Goal: Contribute content: Add original content to the website for others to see

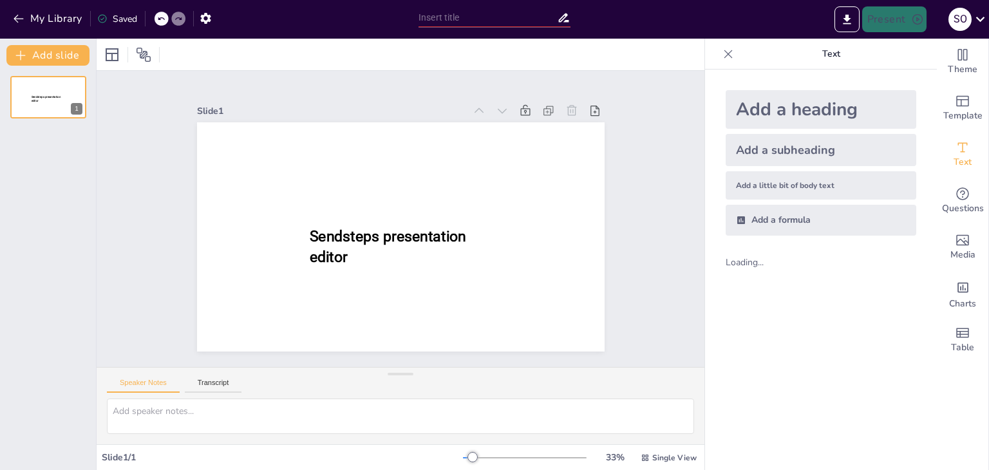
type input "New Sendsteps"
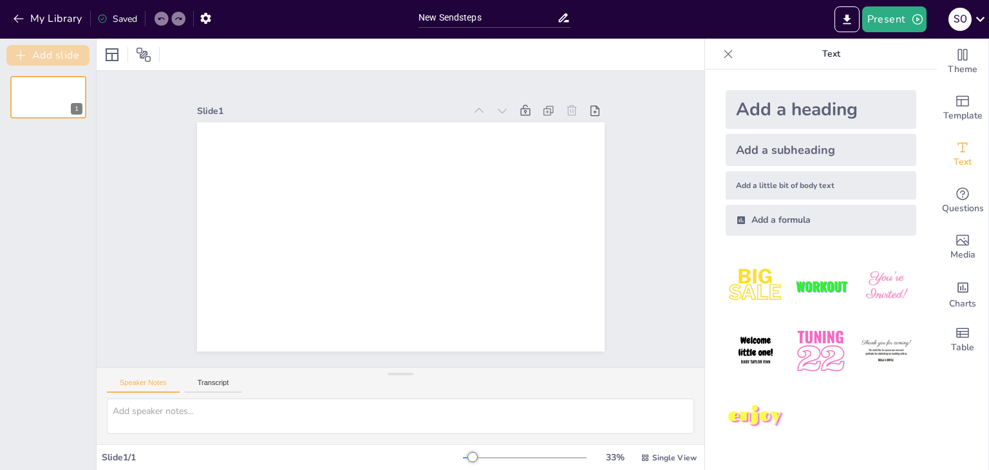
click at [57, 47] on button "Add slide" at bounding box center [47, 55] width 83 height 21
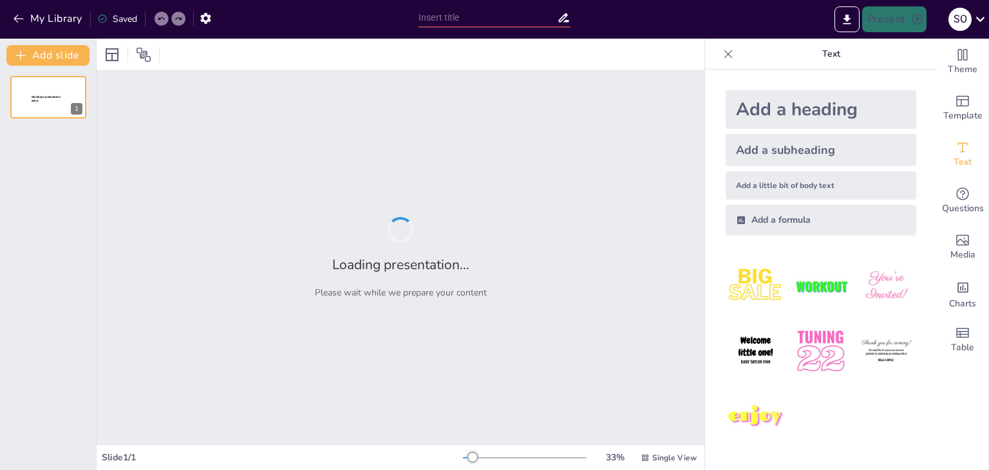
type input "[MEDICAL_DATA]"
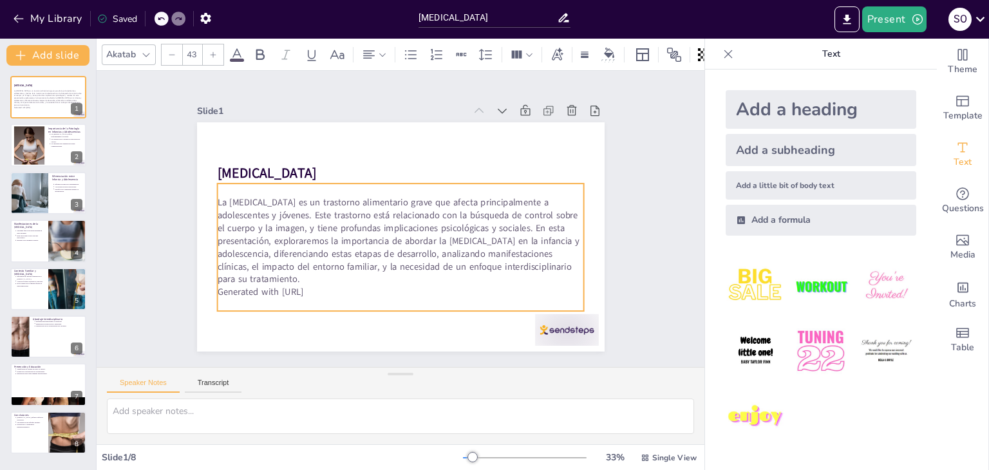
click at [245, 290] on p "Generated with Sendsteps.ai" at bounding box center [393, 291] width 366 height 51
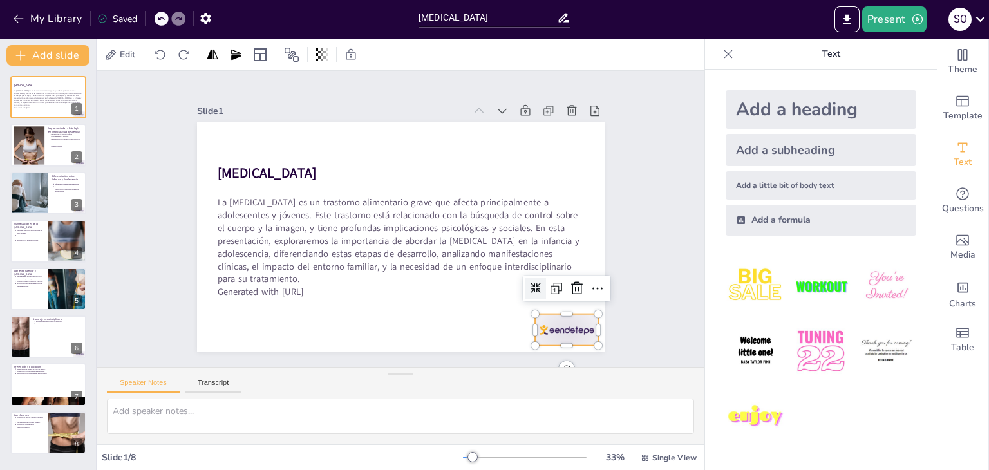
click at [564, 340] on div at bounding box center [540, 362] width 69 height 44
click at [571, 298] on icon at bounding box center [568, 306] width 17 height 17
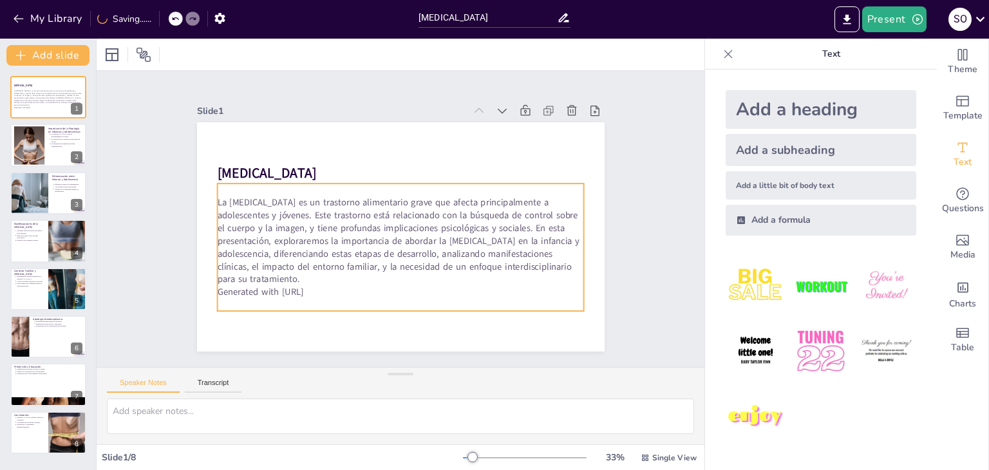
click at [327, 290] on p "Generated with Sendsteps.ai" at bounding box center [393, 291] width 366 height 51
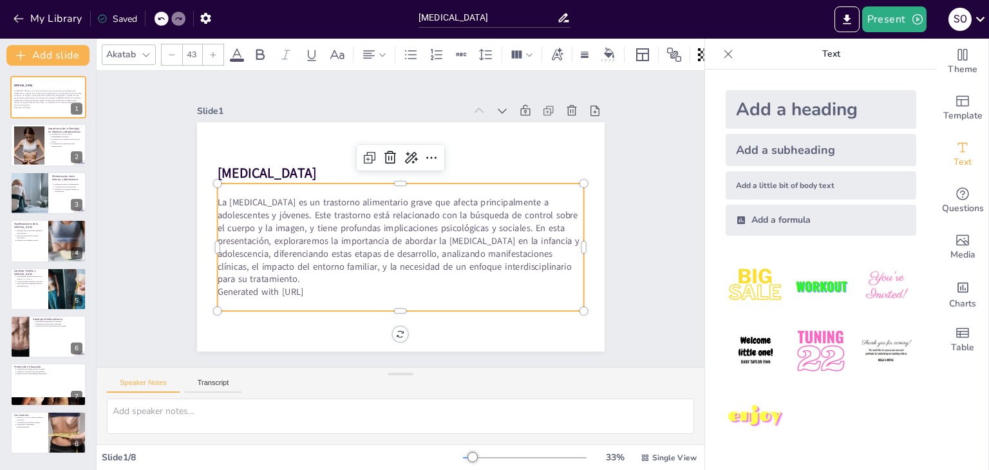
click at [327, 290] on p "Generated with Sendsteps.ai" at bounding box center [371, 285] width 340 height 161
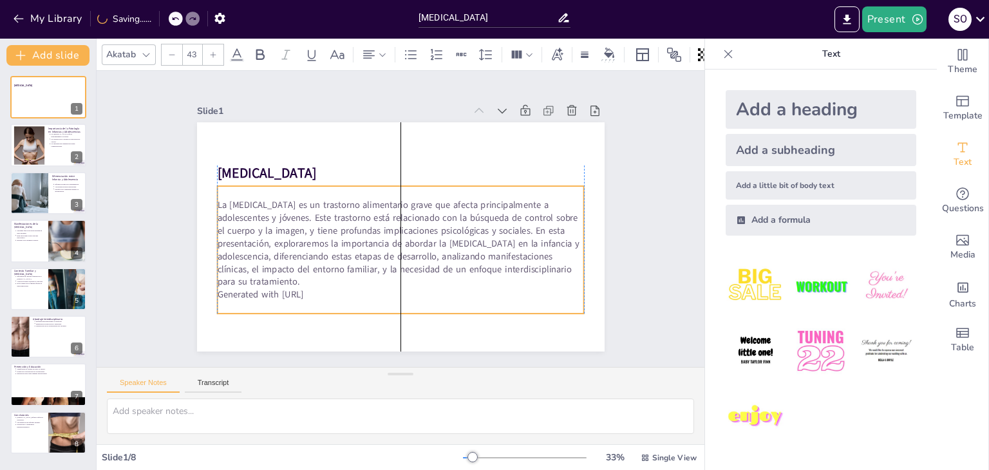
click at [319, 292] on p "Generated with Sendsteps.ai" at bounding box center [392, 294] width 366 height 51
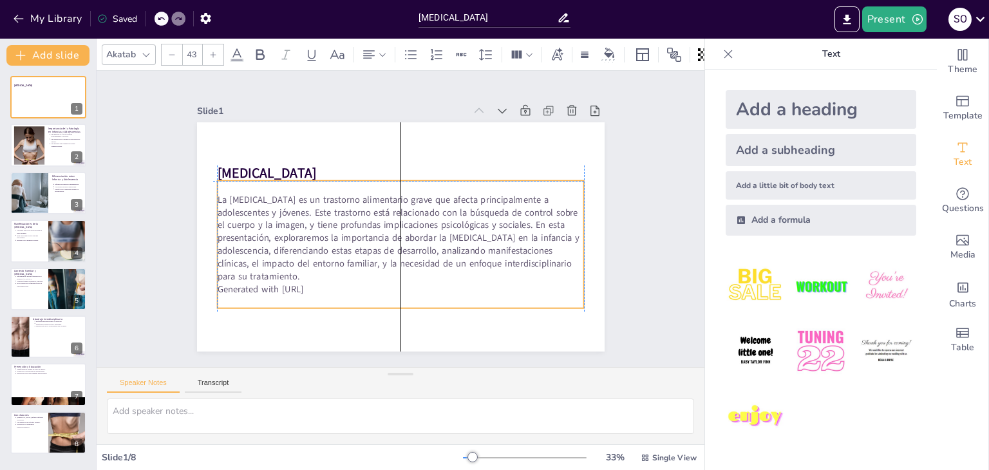
click at [322, 291] on div "La anorexia nerviosa es un trastorno alimentario grave que afecta principalment…" at bounding box center [398, 245] width 378 height 166
click at [321, 289] on p "Generated with Sendsteps.ai" at bounding box center [393, 288] width 366 height 51
click at [321, 289] on p "Generated with Sendsteps.ai" at bounding box center [385, 287] width 361 height 89
click at [321, 289] on p "Generated with Sendsteps.ai" at bounding box center [378, 286] width 353 height 126
click at [321, 289] on p "Generated with Sendsteps.ai" at bounding box center [385, 287] width 361 height 89
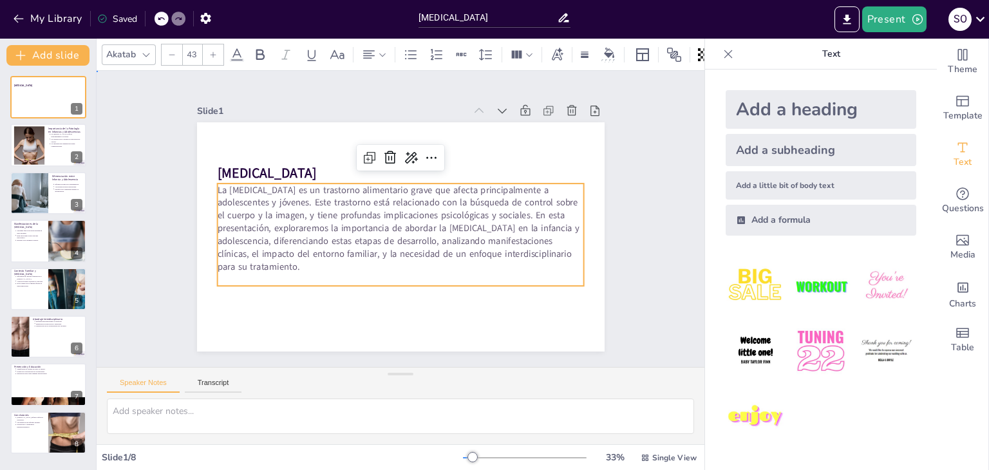
click at [650, 135] on div "Slide 1 ANOREXIA NERVIOSA La anorexia nerviosa es un trastorno alimentario grav…" at bounding box center [401, 219] width 636 height 358
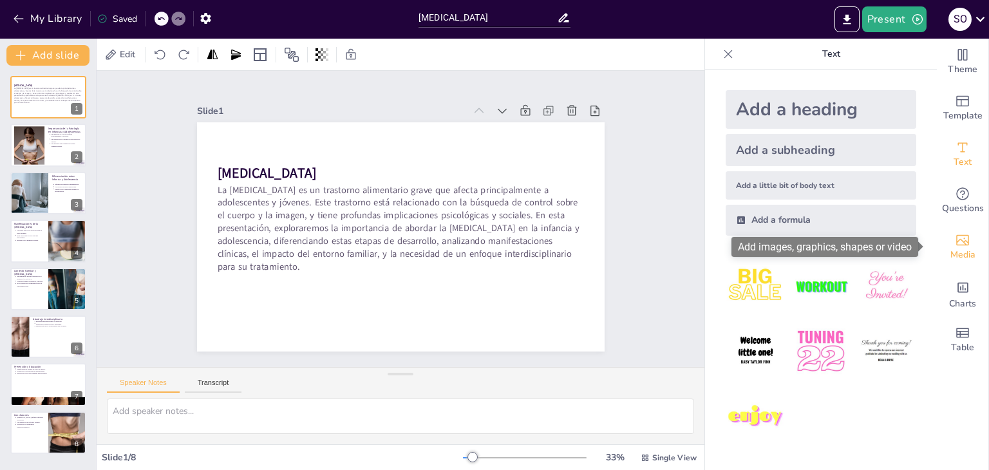
click at [955, 244] on icon "Add images, graphics, shapes or video" at bounding box center [962, 240] width 15 height 15
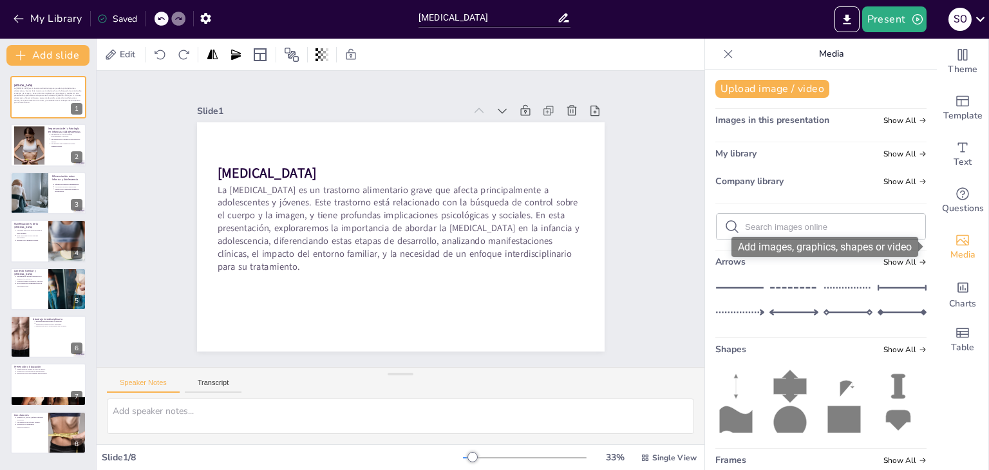
click at [955, 244] on icon "Add images, graphics, shapes or video" at bounding box center [962, 240] width 15 height 15
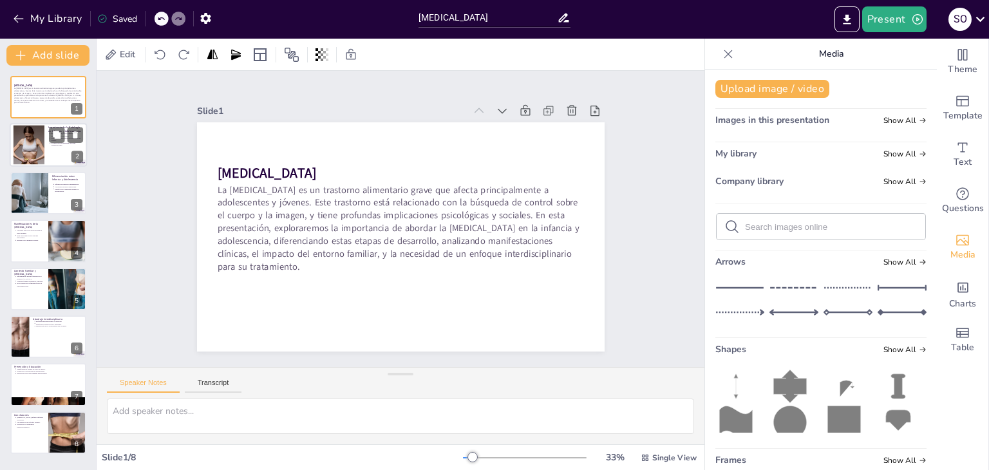
click at [45, 141] on div at bounding box center [48, 146] width 77 height 44
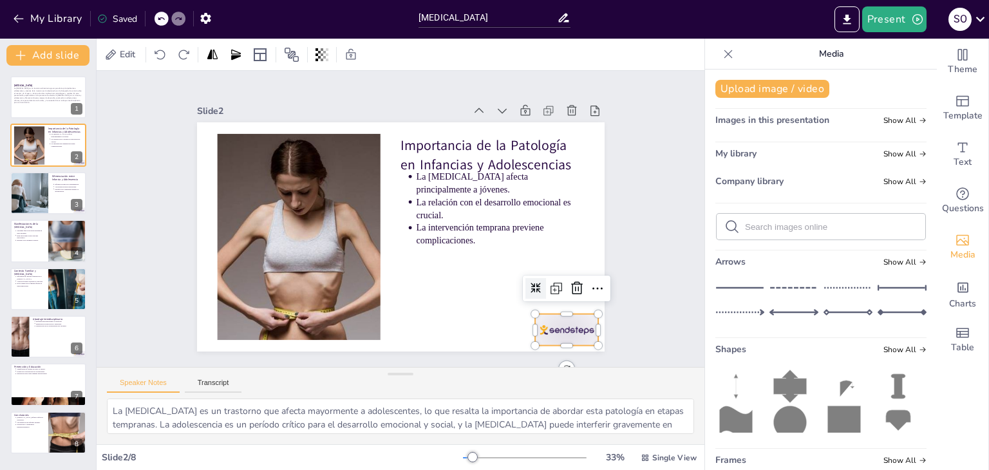
click at [548, 334] on div at bounding box center [554, 347] width 67 height 39
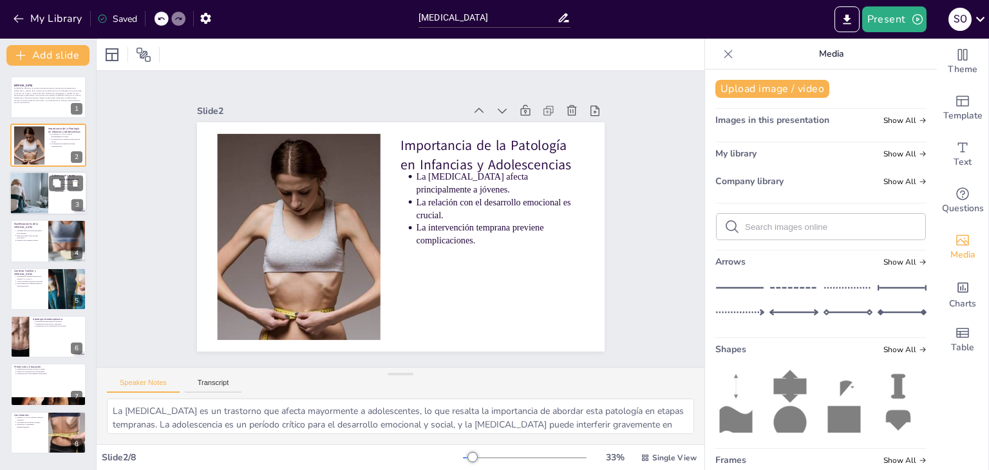
click at [43, 194] on div at bounding box center [29, 193] width 66 height 44
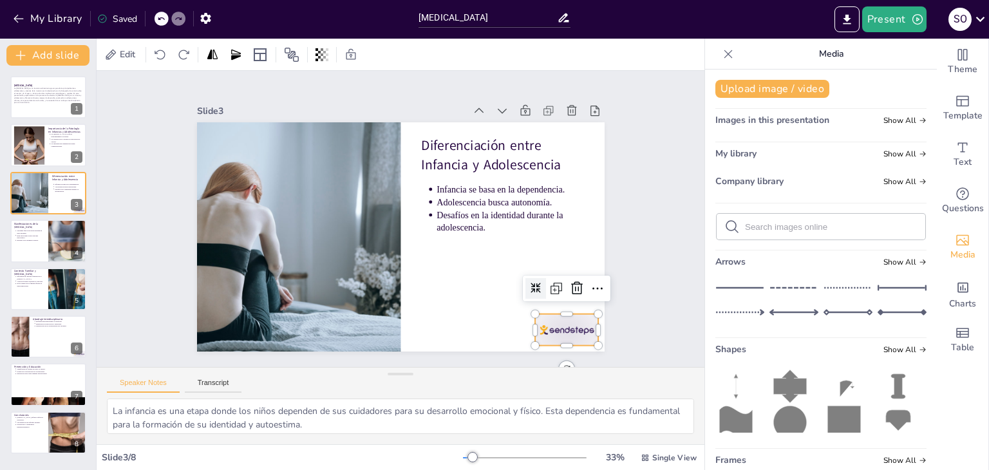
click at [526, 328] on div at bounding box center [554, 347] width 67 height 38
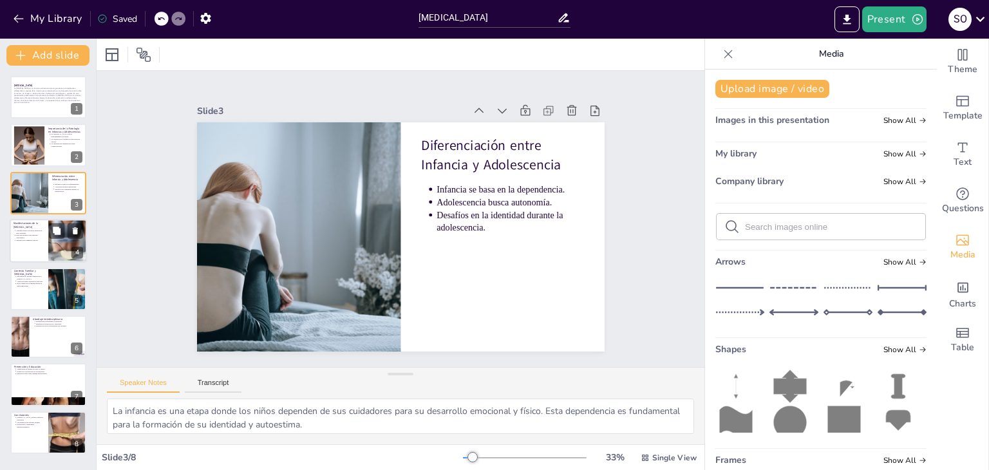
click at [50, 258] on div at bounding box center [67, 241] width 113 height 44
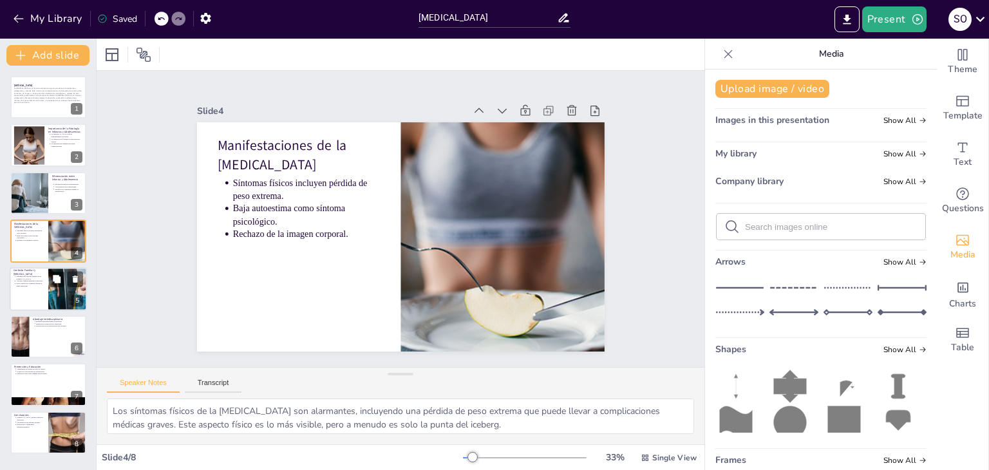
click at [18, 289] on div at bounding box center [48, 289] width 77 height 44
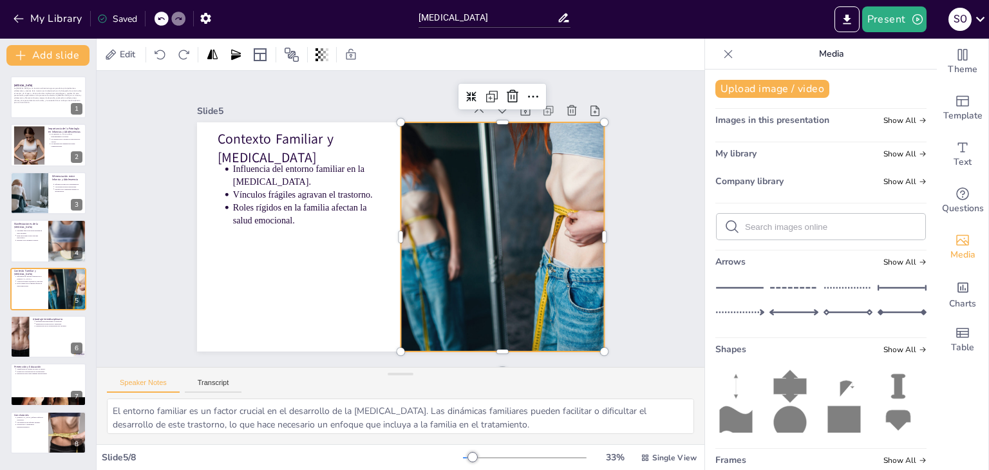
click at [526, 225] on div at bounding box center [497, 258] width 384 height 296
click at [958, 61] on icon "Change the overall theme" at bounding box center [962, 54] width 15 height 15
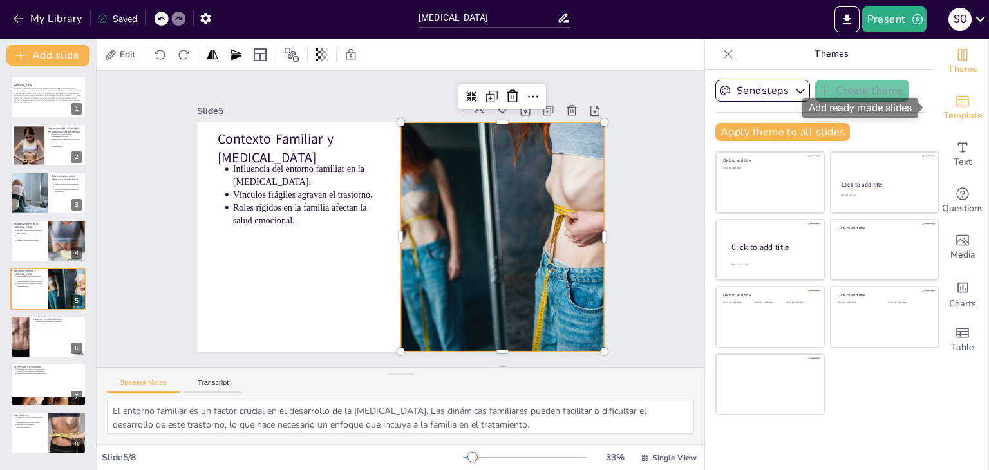
click at [965, 106] on div "Template" at bounding box center [963, 108] width 52 height 46
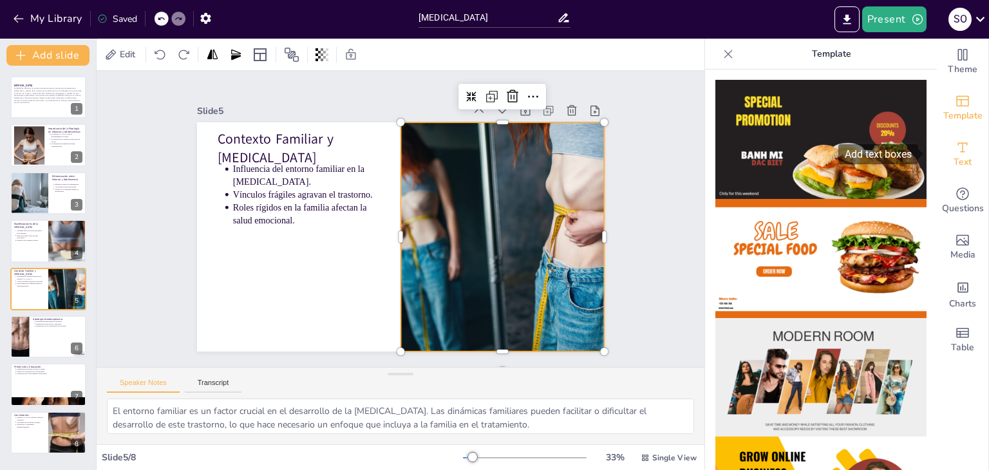
click at [957, 171] on div "Text" at bounding box center [963, 154] width 52 height 46
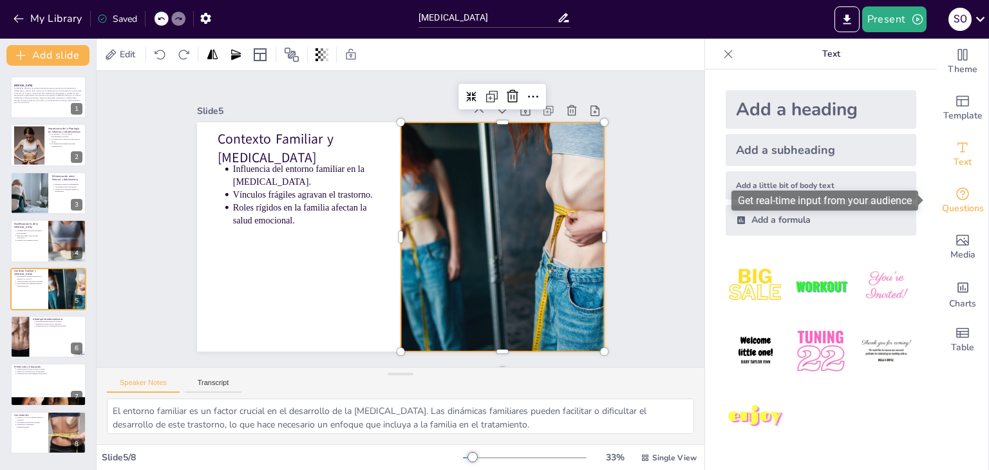
click at [958, 222] on div "Questions" at bounding box center [963, 201] width 52 height 46
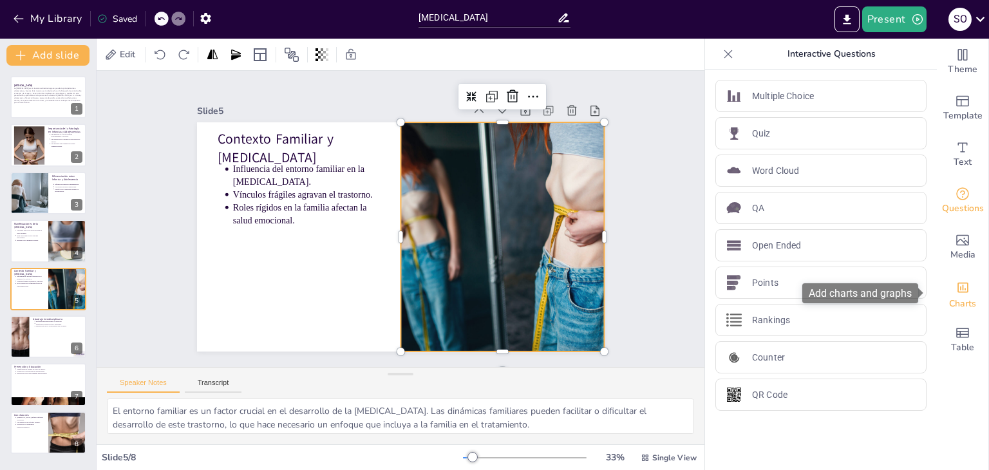
click at [958, 292] on icon "Add charts and graphs" at bounding box center [963, 288] width 11 height 10
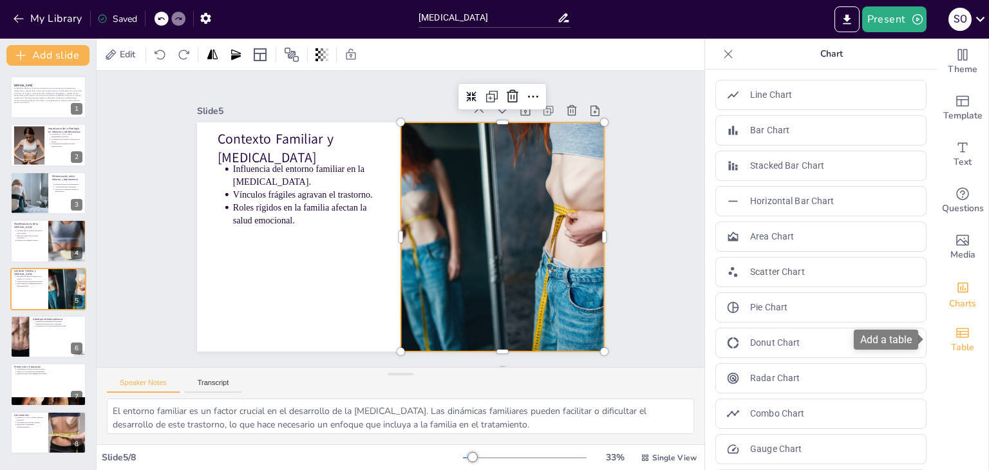
click at [962, 328] on div "Table" at bounding box center [963, 340] width 52 height 46
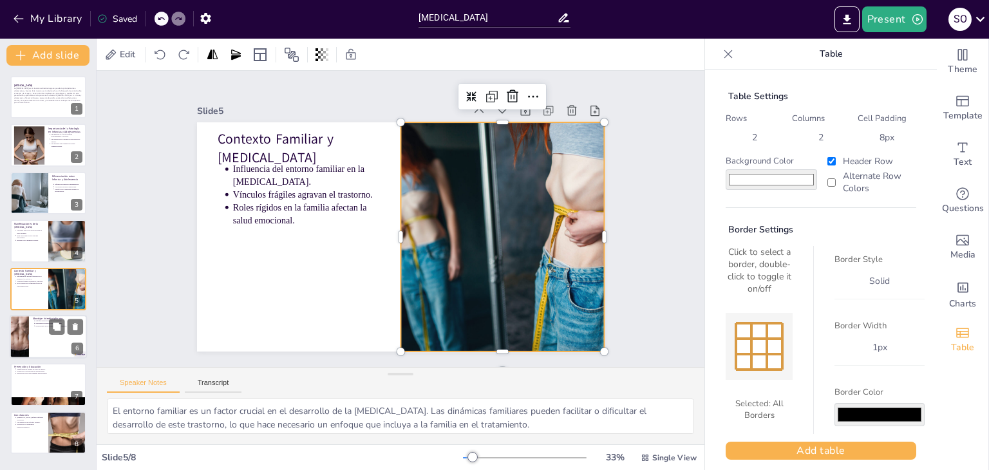
click at [44, 336] on div at bounding box center [48, 337] width 77 height 44
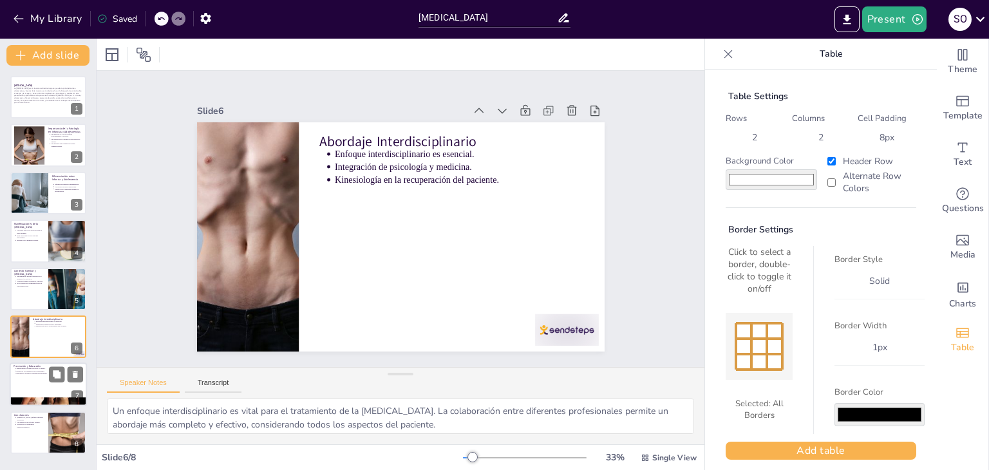
click at [53, 382] on div at bounding box center [48, 385] width 77 height 44
type textarea "Transformar la cultura en torno al cuerpo es un paso esencial en la prevención …"
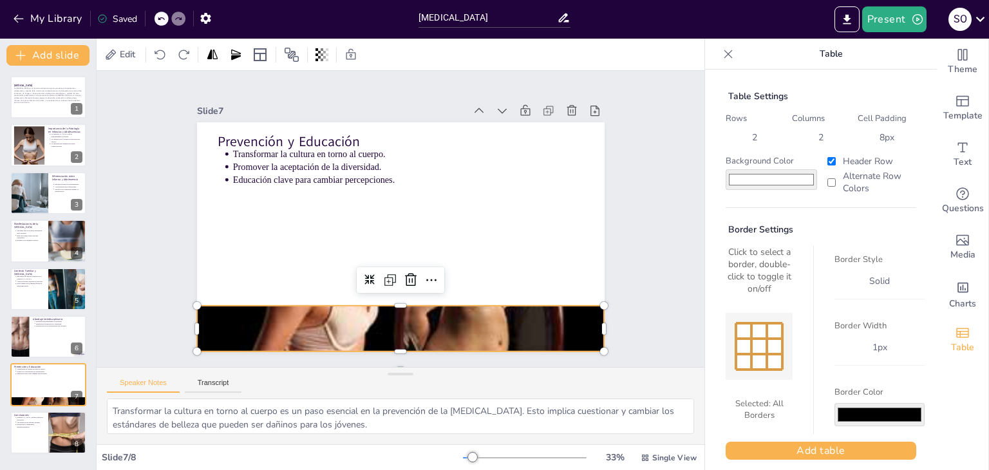
click at [421, 320] on div at bounding box center [388, 328] width 433 height 313
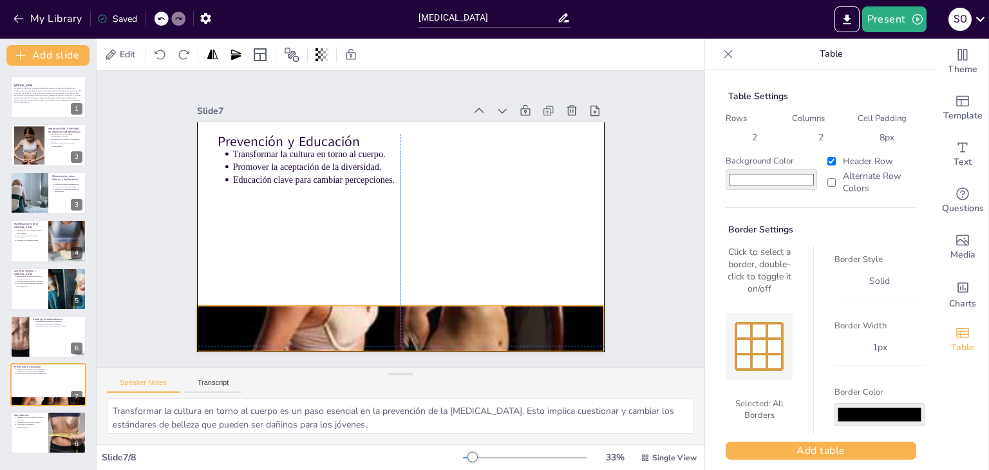
click at [422, 315] on div at bounding box center [366, 323] width 471 height 385
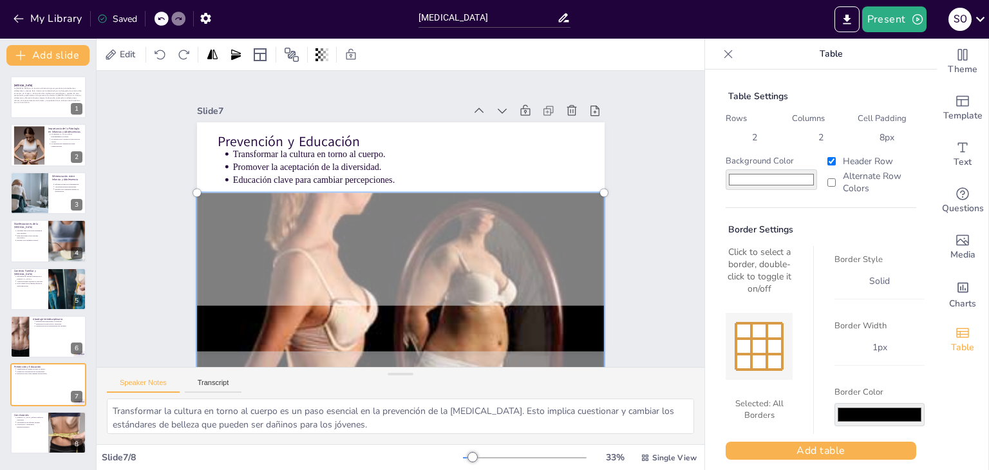
click at [134, 293] on div "Slide 1 ANOREXIA NERVIOSA La anorexia nerviosa es un trastorno alimentario grav…" at bounding box center [400, 219] width 656 height 416
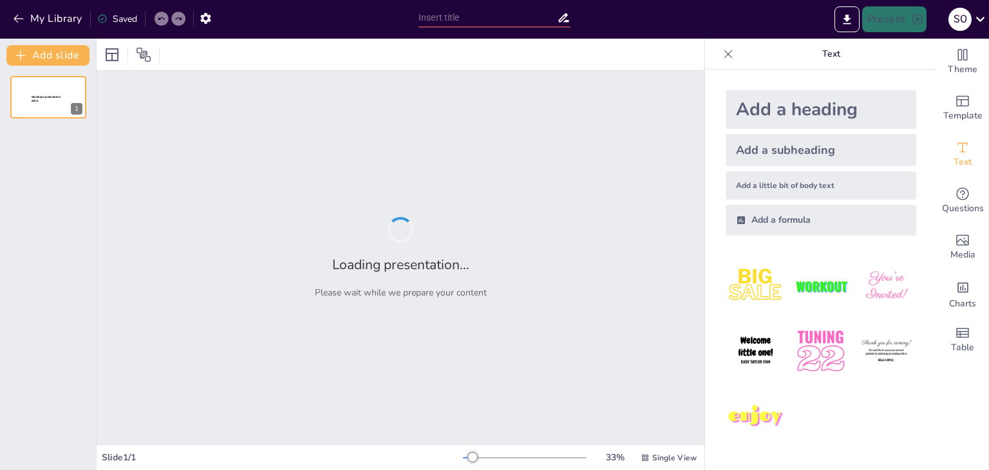
type input "ANOREXIA NERVIOSA"
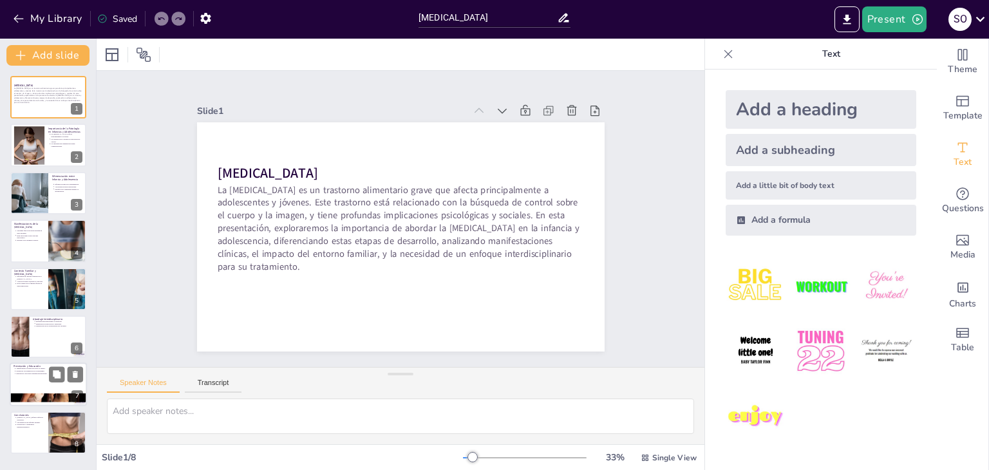
click at [37, 370] on p "Promover la aceptación de la diversidad." at bounding box center [49, 371] width 67 height 3
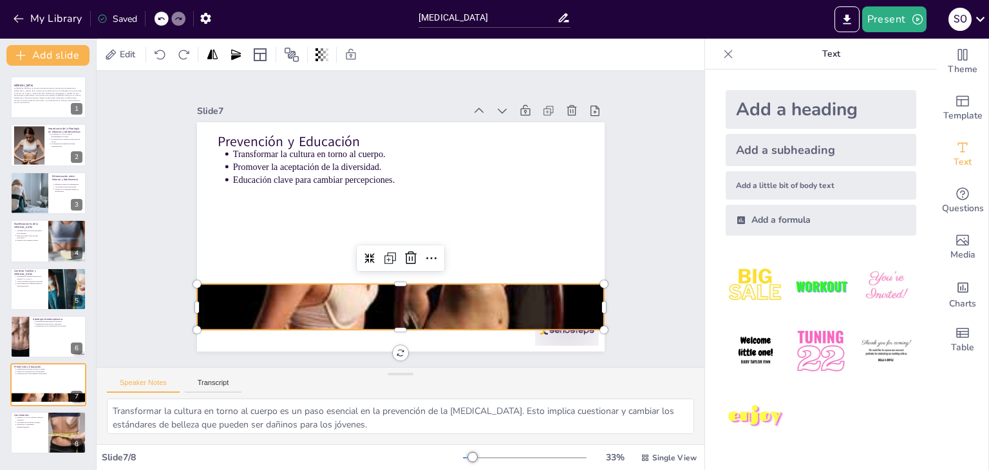
click at [314, 318] on div at bounding box center [373, 303] width 471 height 385
click at [314, 318] on div at bounding box center [329, 270] width 459 height 489
click at [314, 318] on div at bounding box center [365, 300] width 483 height 414
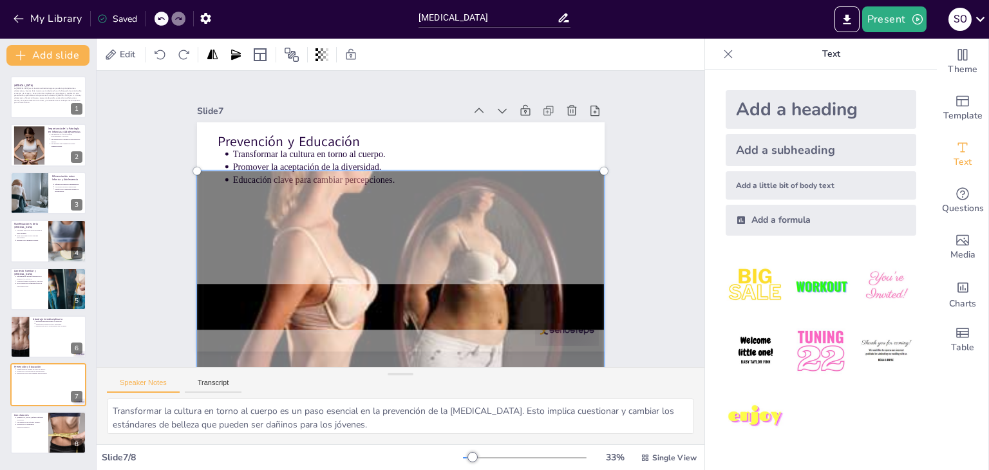
click at [352, 310] on div at bounding box center [382, 304] width 473 height 369
click at [352, 310] on div at bounding box center [317, 246] width 404 height 491
click at [352, 310] on div at bounding box center [373, 303] width 491 height 404
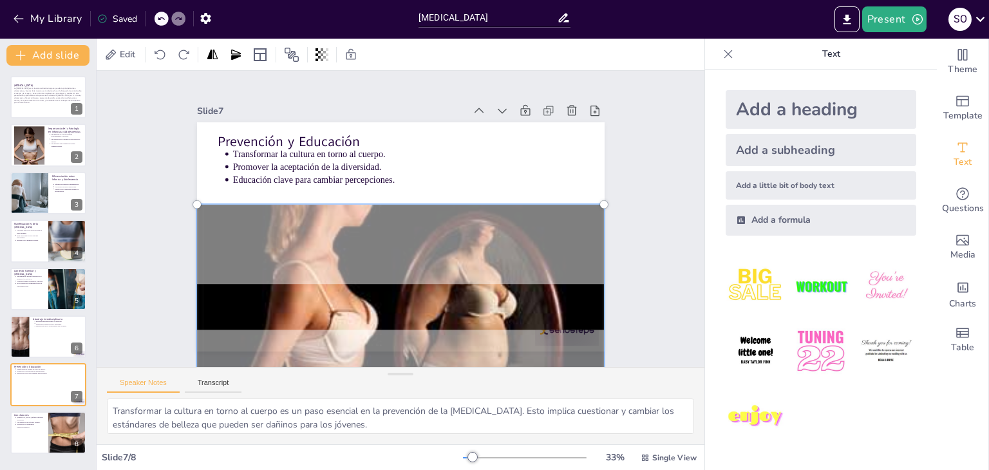
drag, startPoint x: 361, startPoint y: 229, endPoint x: 358, endPoint y: 262, distance: 33.6
click at [358, 262] on div at bounding box center [351, 330] width 503 height 434
click at [358, 262] on div at bounding box center [340, 324] width 510 height 460
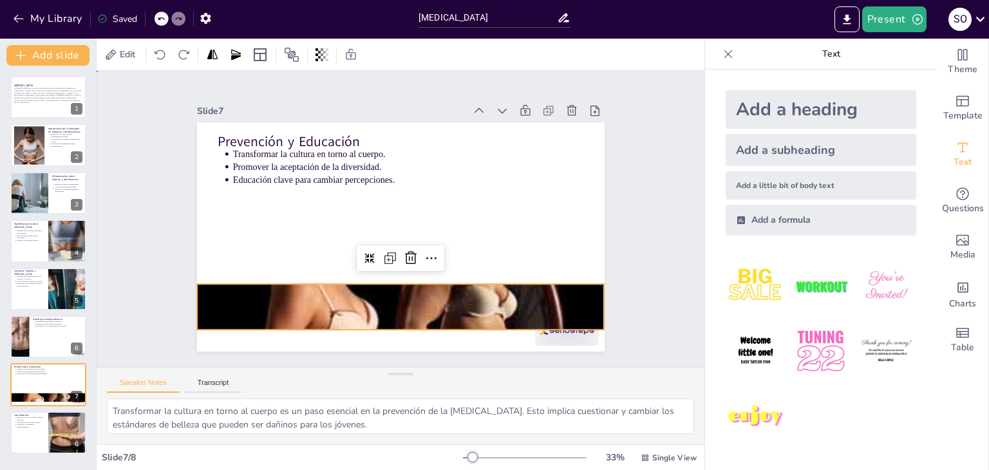
click at [163, 251] on div "Slide 1 ANOREXIA NERVIOSA La anorexia nerviosa es un trastorno alimentario grav…" at bounding box center [400, 219] width 538 height 401
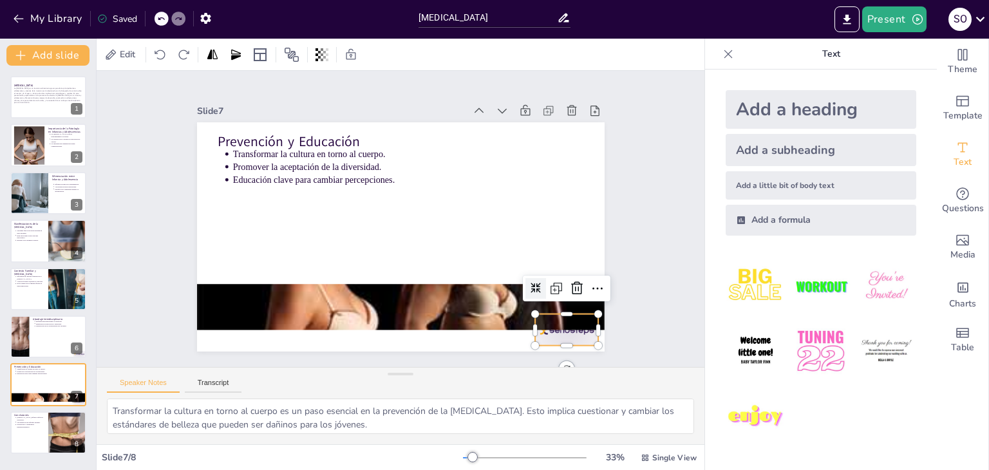
click at [292, 339] on div at bounding box center [273, 372] width 39 height 67
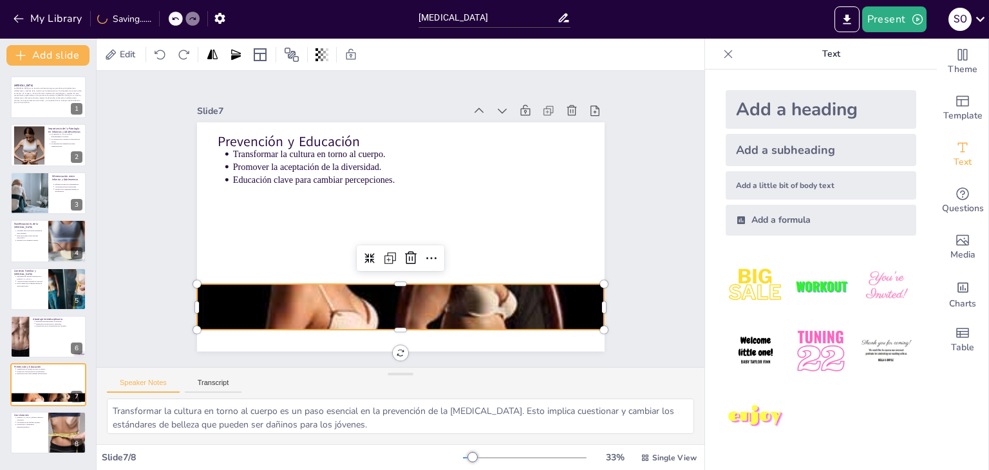
click at [463, 281] on div at bounding box center [339, 324] width 489 height 439
click at [392, 280] on div at bounding box center [302, 290] width 459 height 489
click at [392, 280] on div at bounding box center [363, 334] width 471 height 385
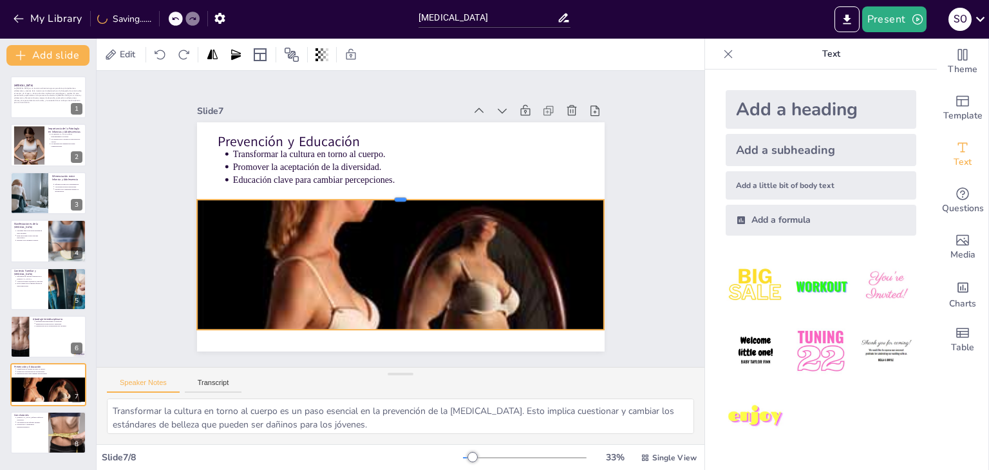
drag, startPoint x: 392, startPoint y: 278, endPoint x: 394, endPoint y: 194, distance: 84.4
click at [394, 194] on div at bounding box center [410, 196] width 377 height 175
click at [106, 234] on div "Slide 1 ANOREXIA NERVIOSA La anorexia nerviosa es un trastorno alimentario grav…" at bounding box center [400, 219] width 676 height 518
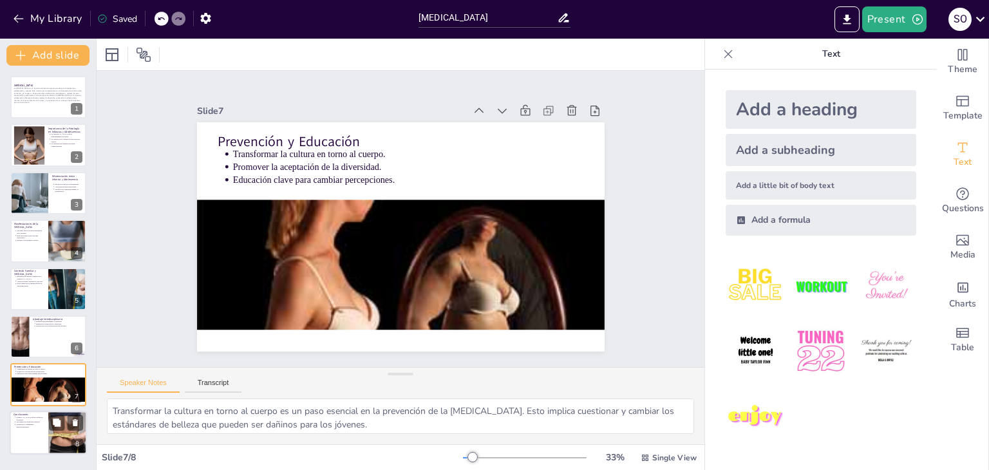
click at [62, 439] on div at bounding box center [68, 433] width 84 height 44
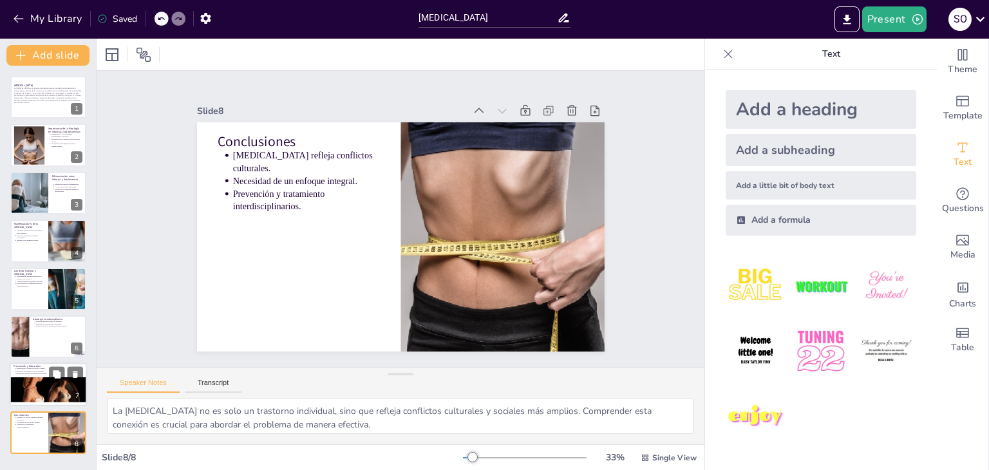
click at [33, 373] on p "Educación clave para cambiar percepciones." at bounding box center [49, 374] width 67 height 3
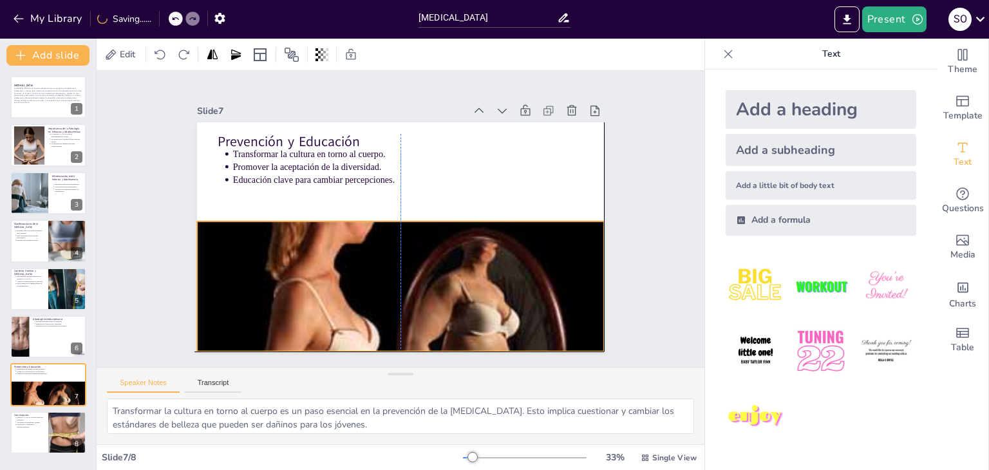
drag, startPoint x: 339, startPoint y: 283, endPoint x: 337, endPoint y: 302, distance: 19.5
click at [337, 302] on div at bounding box center [372, 357] width 459 height 356
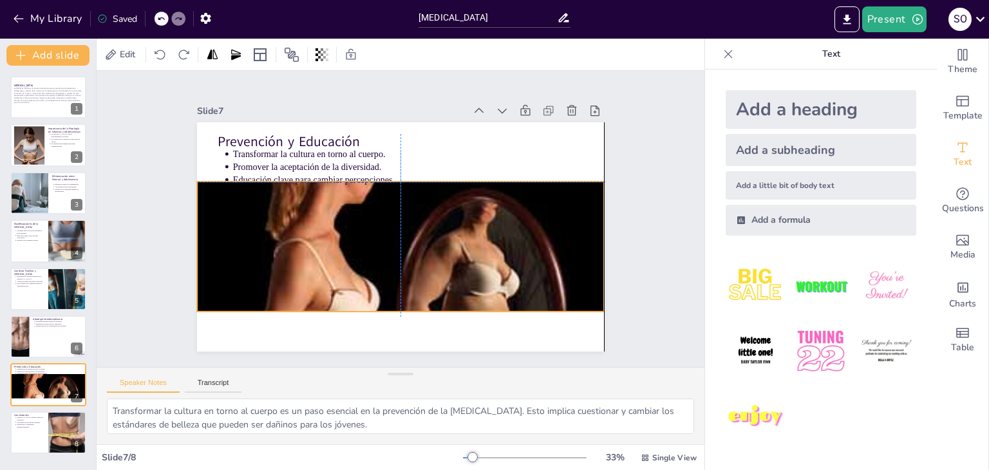
drag, startPoint x: 491, startPoint y: 291, endPoint x: 492, endPoint y: 256, distance: 34.8
click at [492, 256] on div at bounding box center [371, 315] width 476 height 390
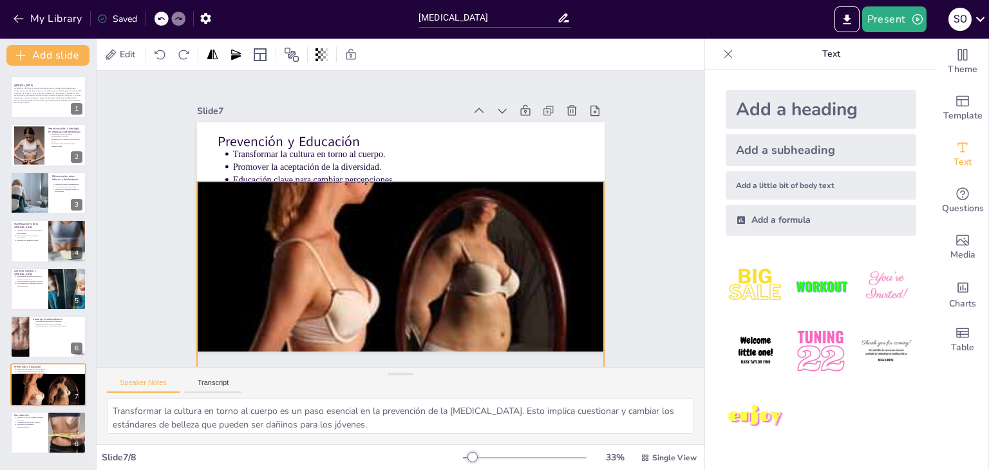
drag, startPoint x: 392, startPoint y: 310, endPoint x: 398, endPoint y: 385, distance: 75.0
click at [398, 385] on div "Slide 1 ANOREXIA NERVIOSA La anorexia nerviosa es un trastorno alimentario grav…" at bounding box center [401, 258] width 608 height 374
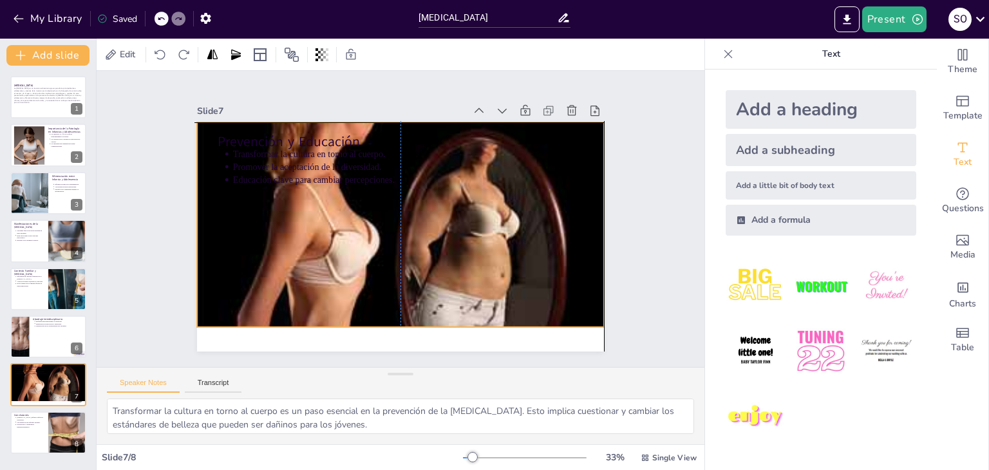
drag, startPoint x: 389, startPoint y: 275, endPoint x: 386, endPoint y: 214, distance: 60.6
click at [386, 214] on div at bounding box center [389, 259] width 477 height 390
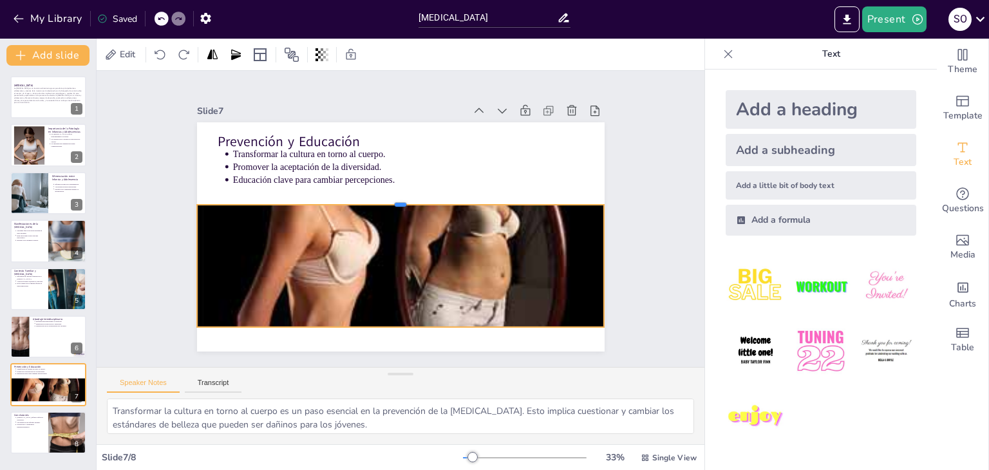
drag, startPoint x: 389, startPoint y: 117, endPoint x: 385, endPoint y: 199, distance: 82.5
click at [385, 199] on div at bounding box center [410, 202] width 358 height 213
click at [386, 251] on div at bounding box center [370, 248] width 480 height 491
click at [386, 251] on div at bounding box center [389, 259] width 476 height 390
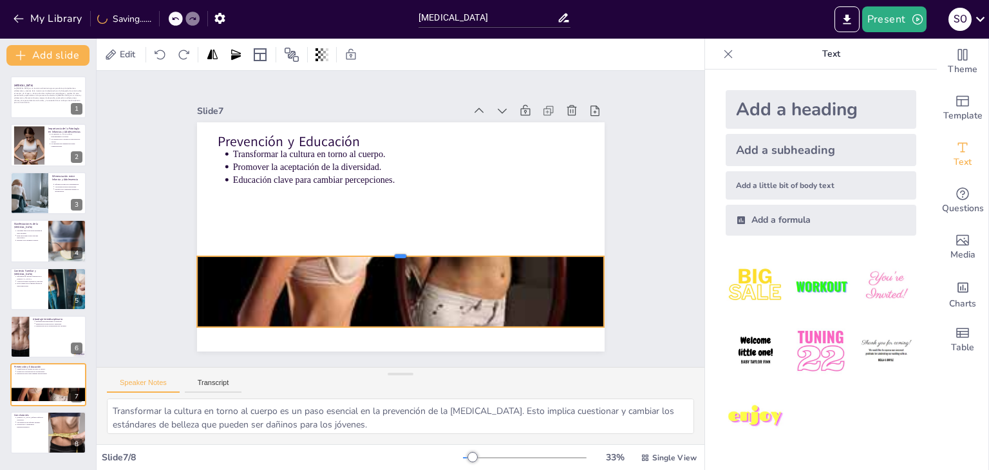
drag, startPoint x: 388, startPoint y: 199, endPoint x: 390, endPoint y: 251, distance: 51.6
click at [390, 251] on div at bounding box center [376, 241] width 281 height 310
click at [406, 225] on icon at bounding box center [406, 232] width 15 height 15
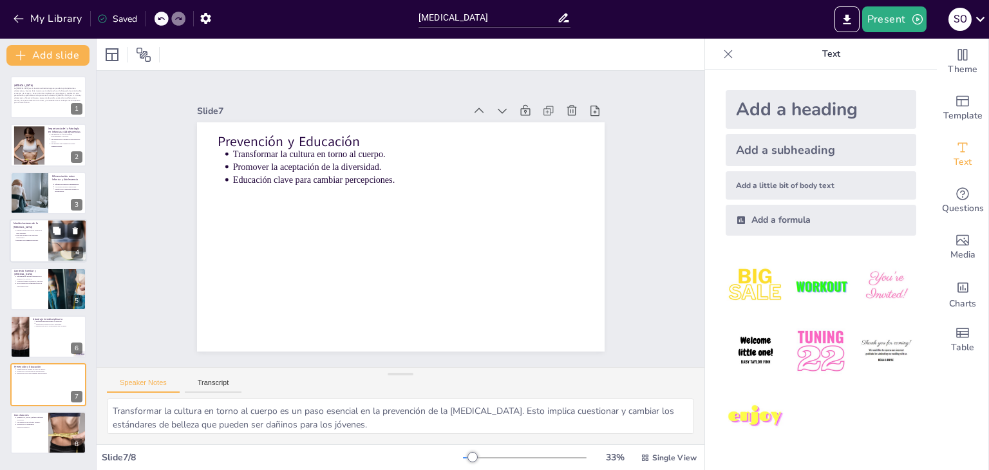
click at [60, 242] on div at bounding box center [67, 241] width 113 height 44
type textarea "Los síntomas físicos de la anorexia nerviosa son alarmantes, incluyendo una pér…"
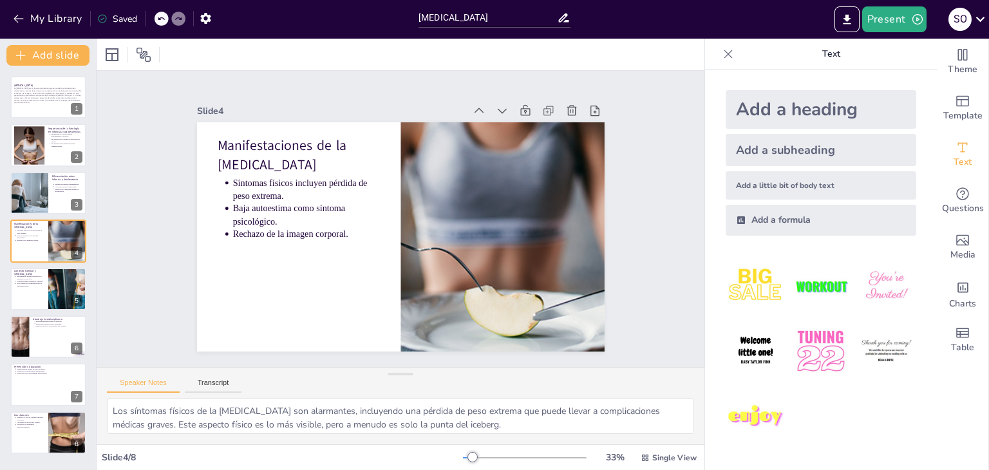
click at [32, 167] on div "ANOREXIA NERVIOSA La anorexia nerviosa es un trastorno alimentario grave que af…" at bounding box center [48, 265] width 96 height 378
click at [17, 102] on p "La anorexia nerviosa es un trastorno alimentario grave que afecta principalment…" at bounding box center [49, 95] width 70 height 17
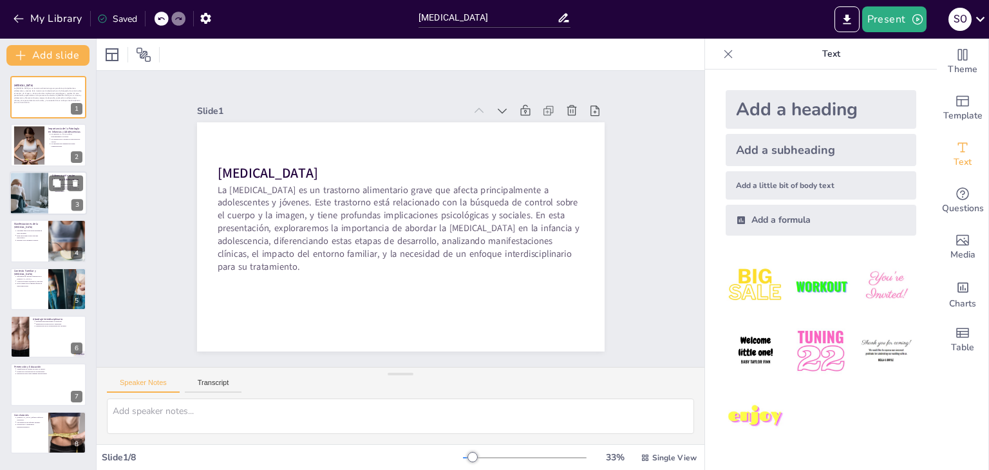
click at [21, 182] on div at bounding box center [29, 193] width 66 height 44
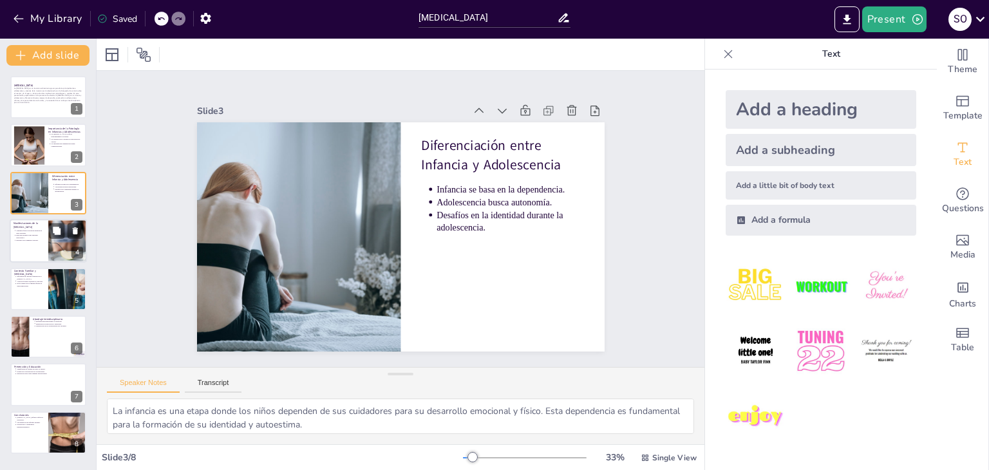
click at [41, 249] on div at bounding box center [48, 241] width 77 height 44
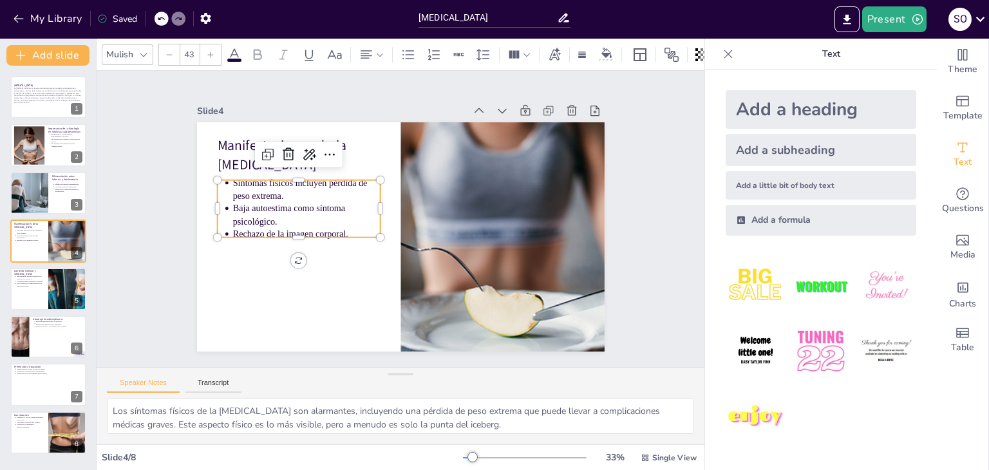
click at [284, 224] on p "Rechazo de la imagen corporal." at bounding box center [305, 214] width 147 height 43
click at [146, 120] on div "Slide 1 ANOREXIA NERVIOSA La anorexia nerviosa es un trastorno alimentario grav…" at bounding box center [400, 219] width 675 height 561
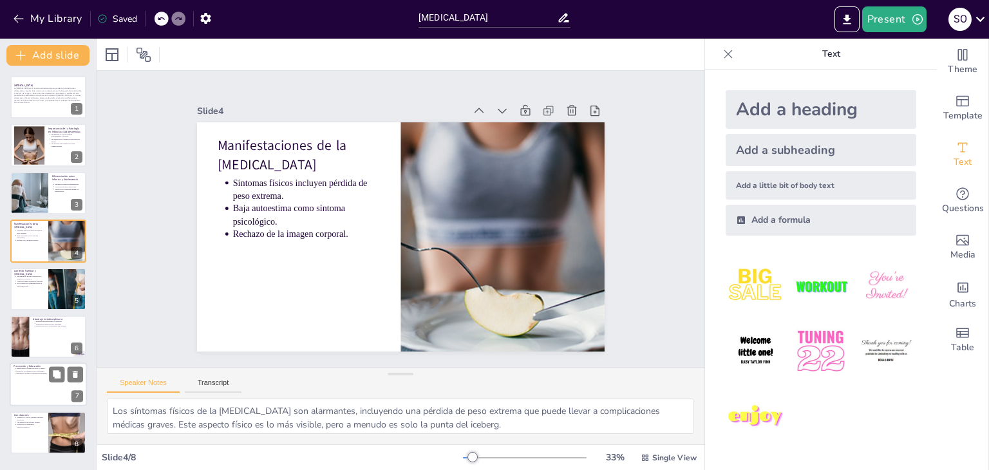
click at [41, 382] on div at bounding box center [48, 385] width 77 height 44
type textarea "Transformar la cultura en torno al cuerpo es un paso esencial en la prevención …"
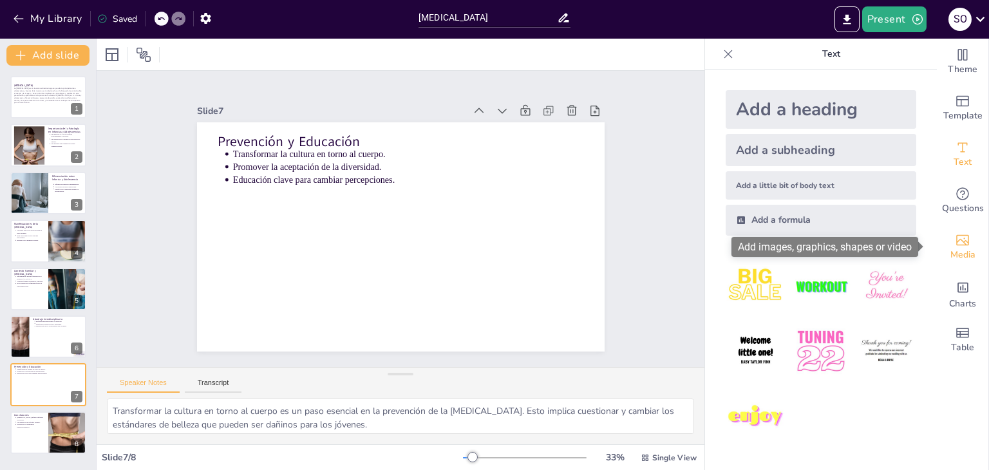
click at [942, 238] on div "Media" at bounding box center [963, 247] width 52 height 46
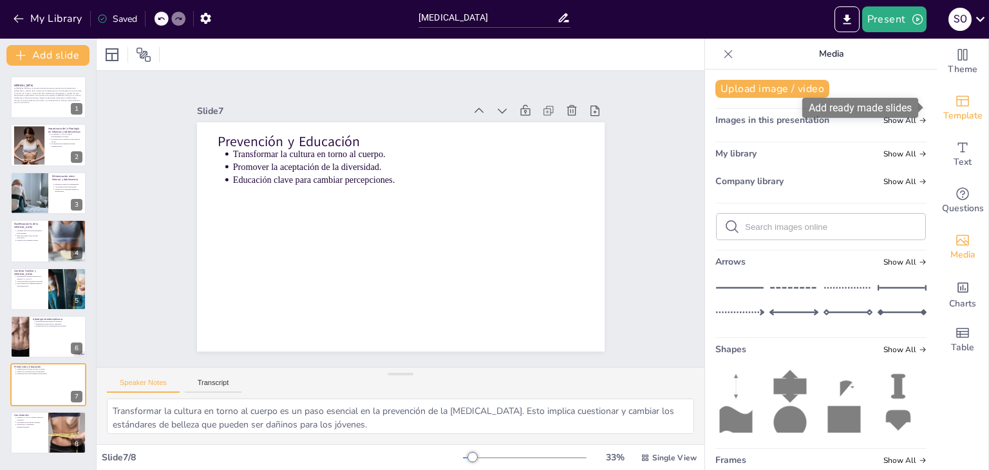
click at [964, 93] on div "Template" at bounding box center [963, 108] width 52 height 46
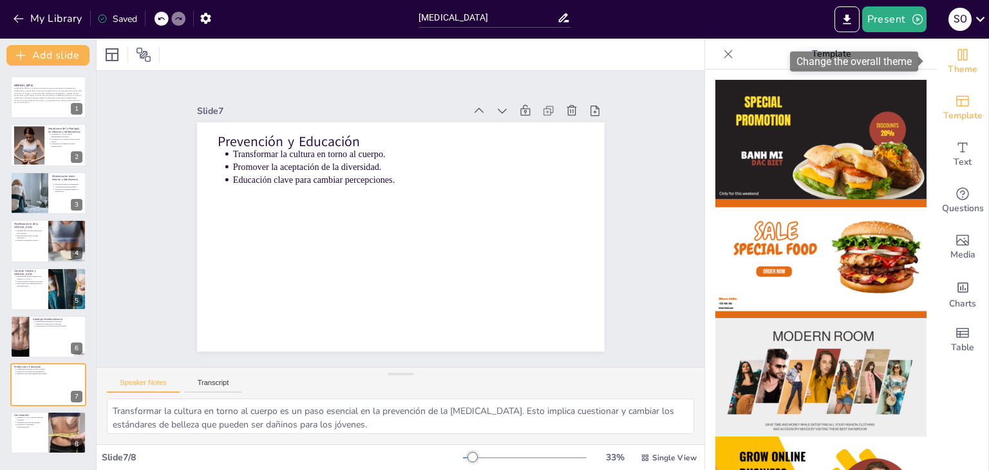
click at [971, 57] on div "Theme" at bounding box center [963, 62] width 52 height 46
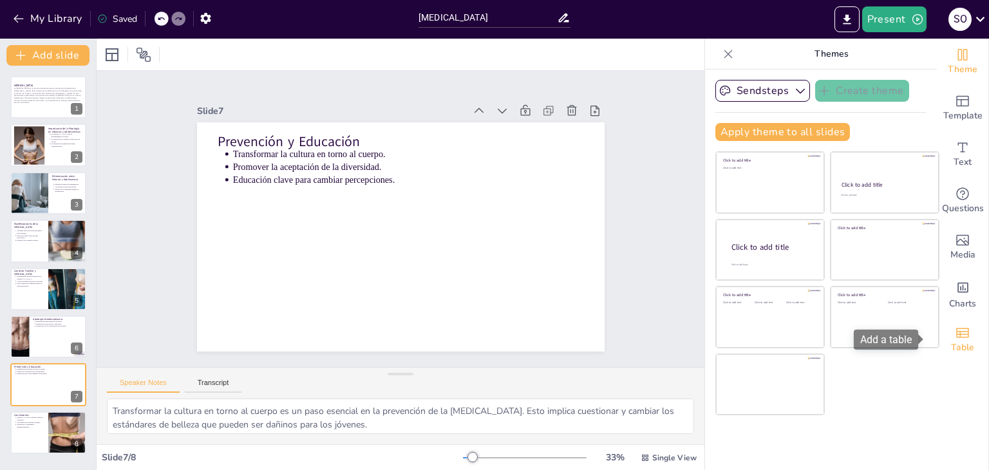
click at [960, 329] on icon "Add a table" at bounding box center [962, 332] width 15 height 15
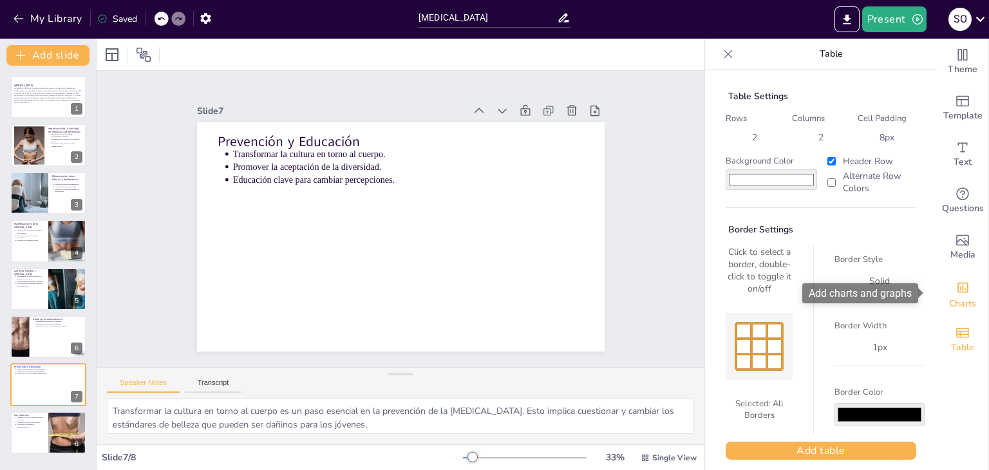
click at [958, 297] on span "Charts" at bounding box center [962, 304] width 27 height 14
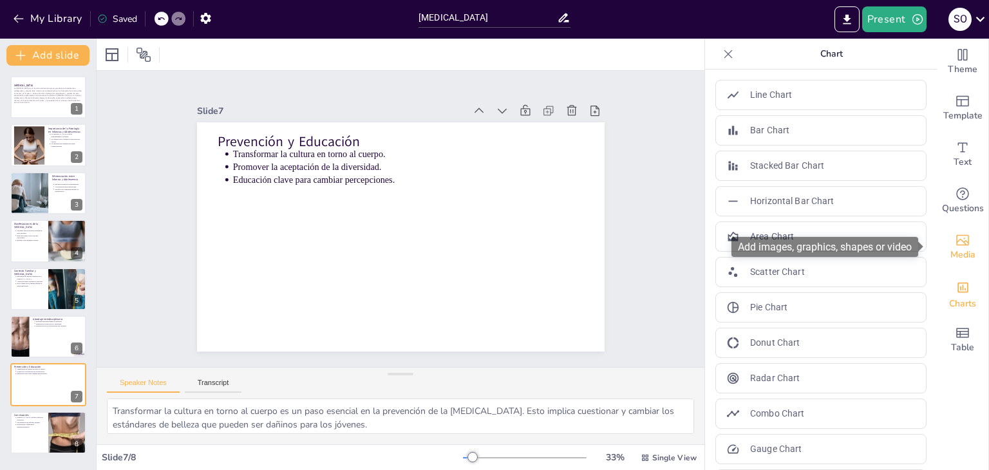
click at [956, 245] on icon "Add images, graphics, shapes or video" at bounding box center [962, 240] width 15 height 15
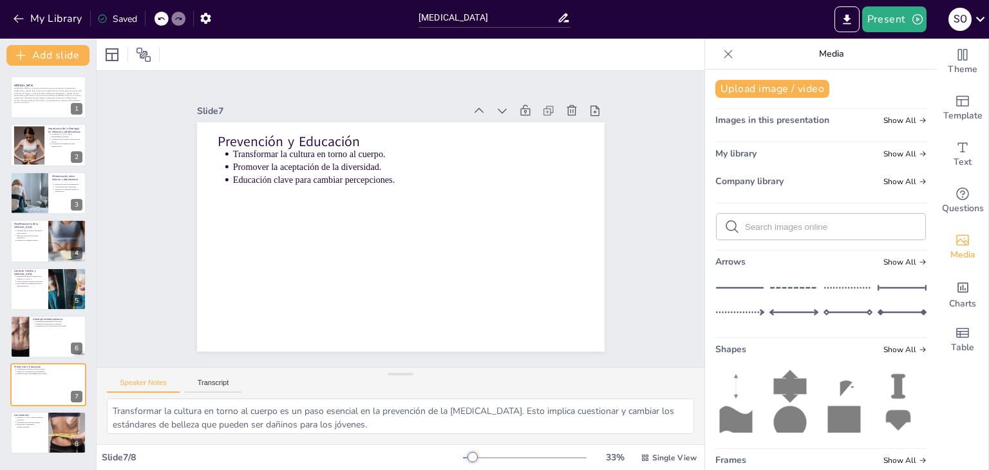
click at [788, 222] on input "text" at bounding box center [831, 227] width 173 height 10
type input "m"
type input "verse al espejo"
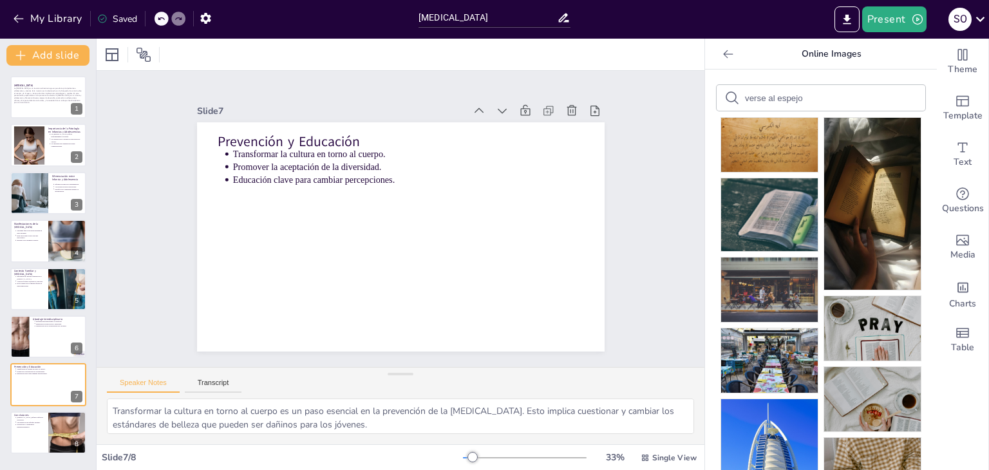
click at [815, 95] on input "verse al espejo" at bounding box center [799, 98] width 109 height 10
type input "v"
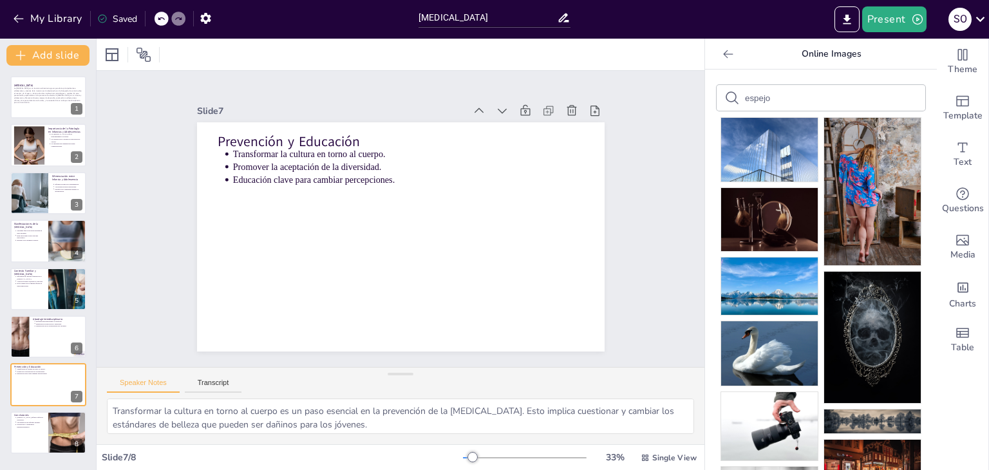
click at [778, 103] on input "espejo" at bounding box center [799, 98] width 109 height 10
type input "e"
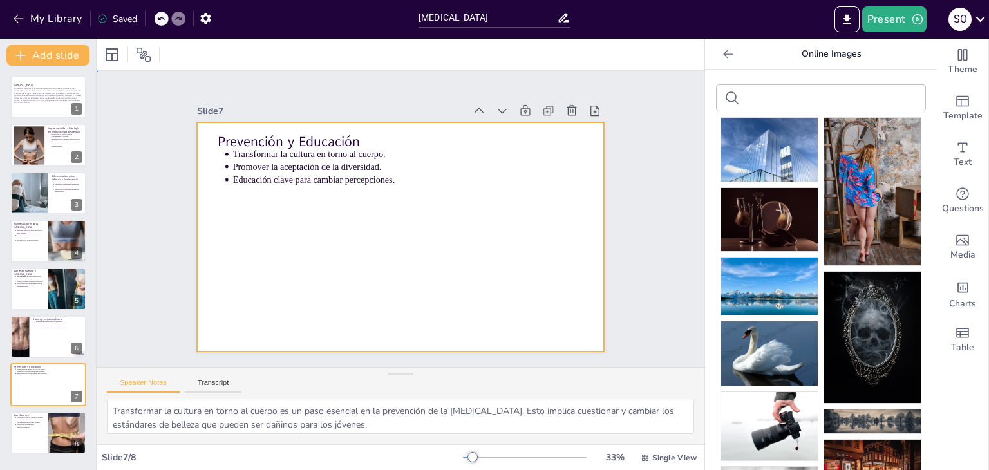
click at [271, 268] on div at bounding box center [385, 228] width 403 height 468
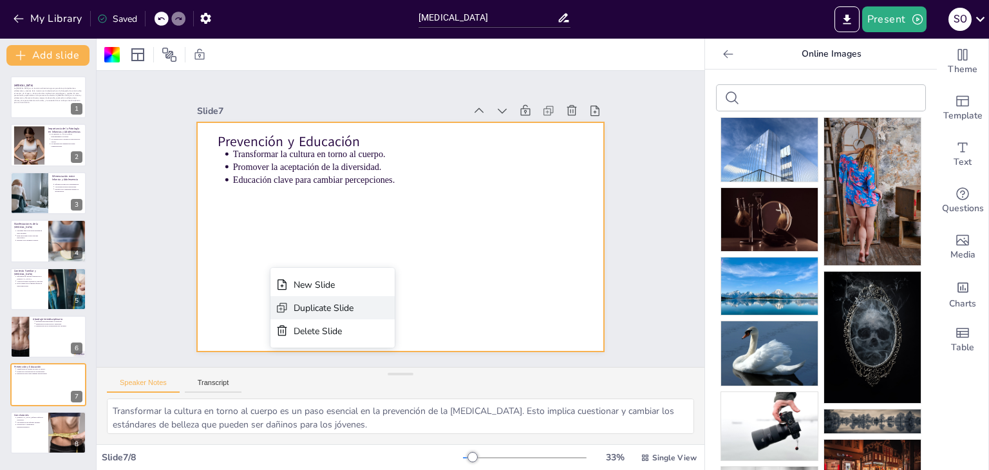
click at [300, 341] on div "Duplicate Slide" at bounding box center [361, 376] width 123 height 71
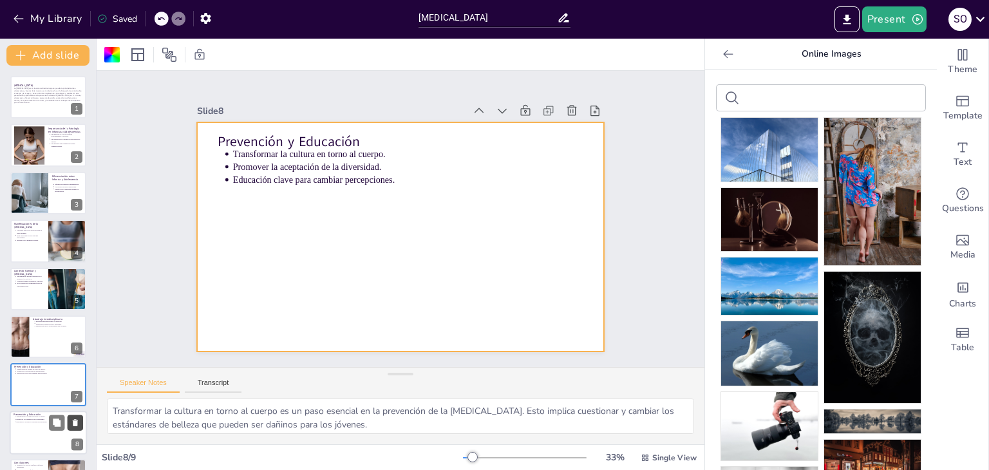
click at [74, 421] on icon at bounding box center [75, 422] width 5 height 7
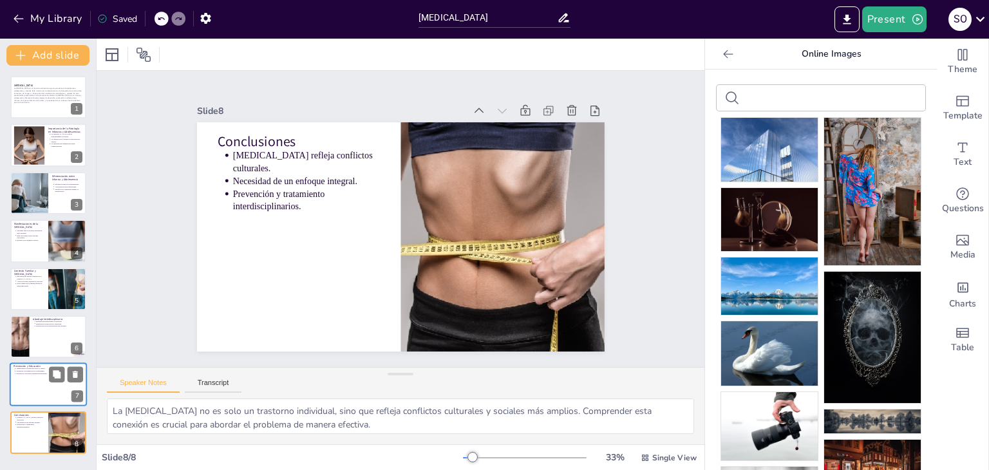
click at [34, 390] on div at bounding box center [48, 385] width 77 height 44
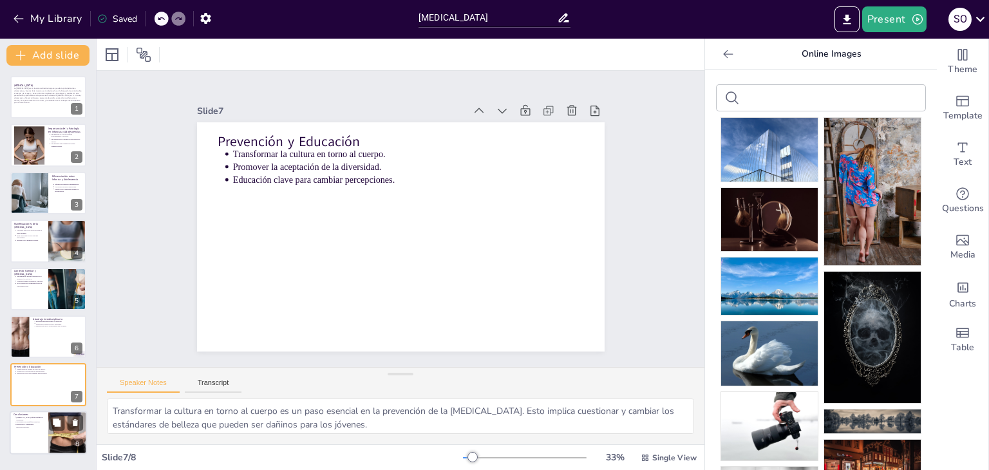
drag, startPoint x: 48, startPoint y: 458, endPoint x: 41, endPoint y: 415, distance: 43.2
click at [41, 415] on div "ANOREXIA NERVIOSA La anorexia nerviosa es un trastorno alimentario grave que af…" at bounding box center [48, 268] width 96 height 404
click at [41, 415] on p "Conclusiones" at bounding box center [29, 415] width 31 height 4
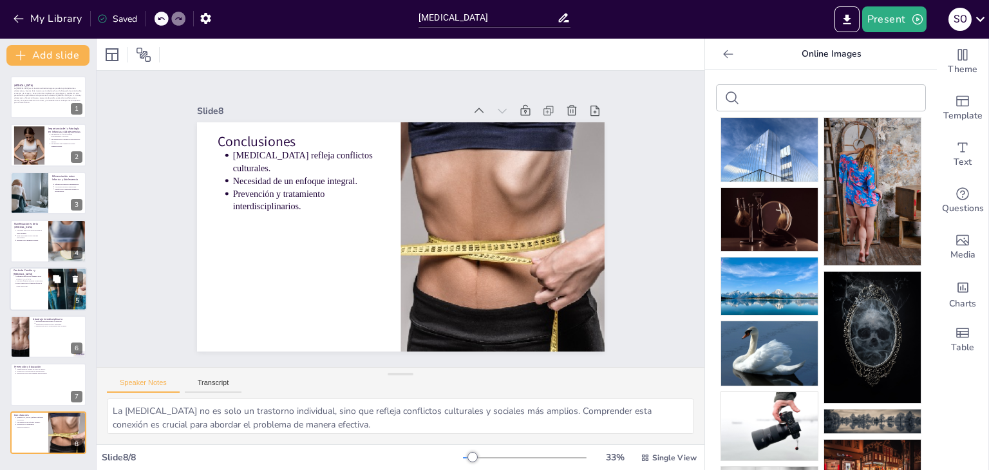
click at [21, 276] on p "Influencia del entorno familiar en la anorexia." at bounding box center [30, 277] width 28 height 5
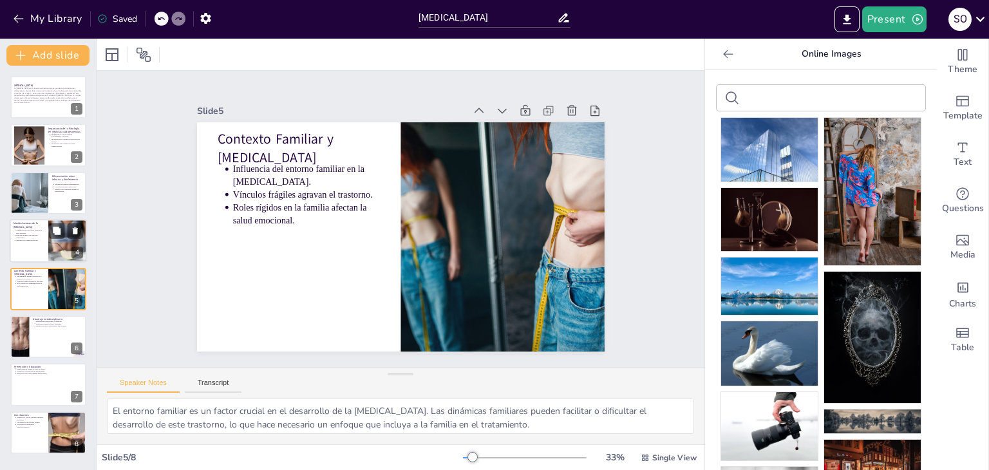
click at [35, 236] on p "Baja autoestima como síntoma psicológico." at bounding box center [30, 236] width 28 height 5
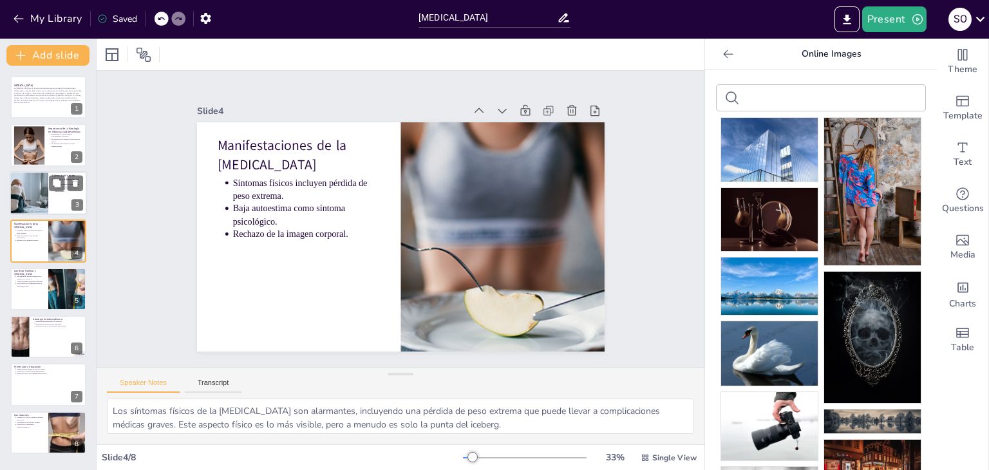
click at [33, 193] on div at bounding box center [29, 193] width 66 height 44
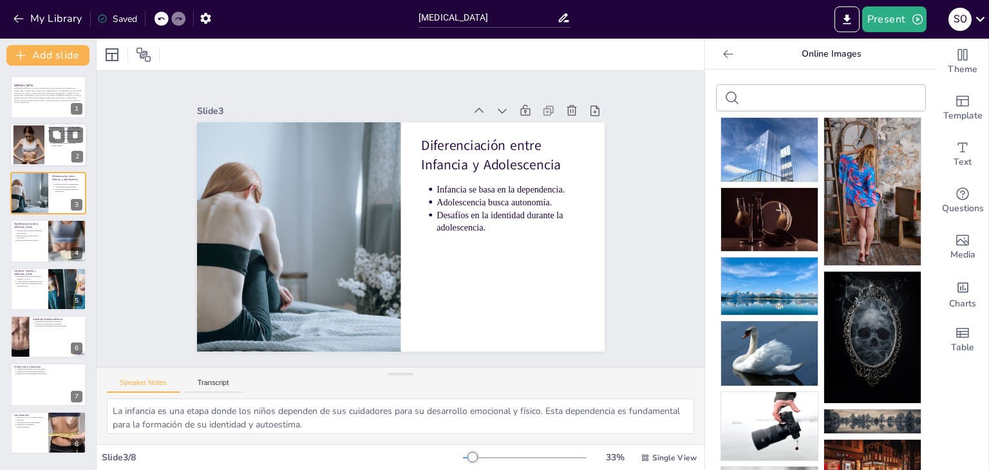
click at [31, 146] on div at bounding box center [28, 145] width 59 height 39
type textarea "La anorexia nerviosa es un trastorno que afecta mayormente a adolescentes, lo q…"
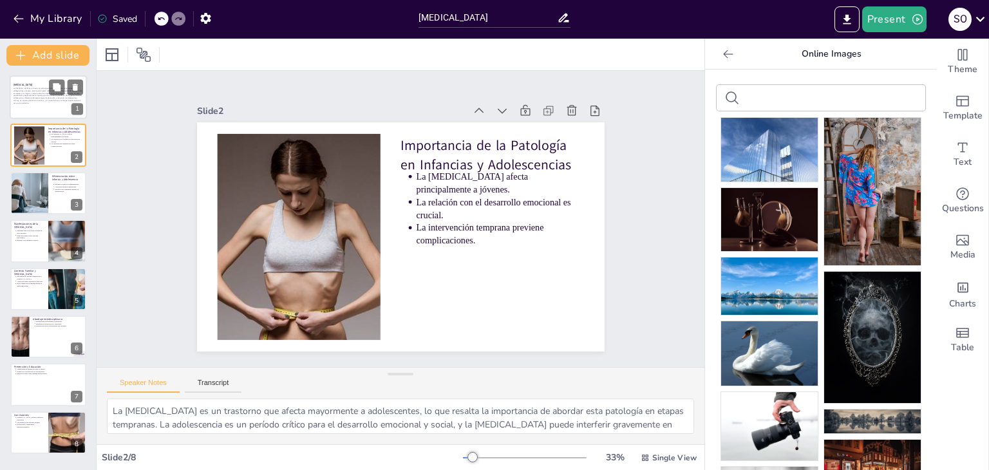
click at [28, 94] on p "La anorexia nerviosa es un trastorno alimentario grave que afecta principalment…" at bounding box center [49, 95] width 70 height 17
